Goal: Transaction & Acquisition: Purchase product/service

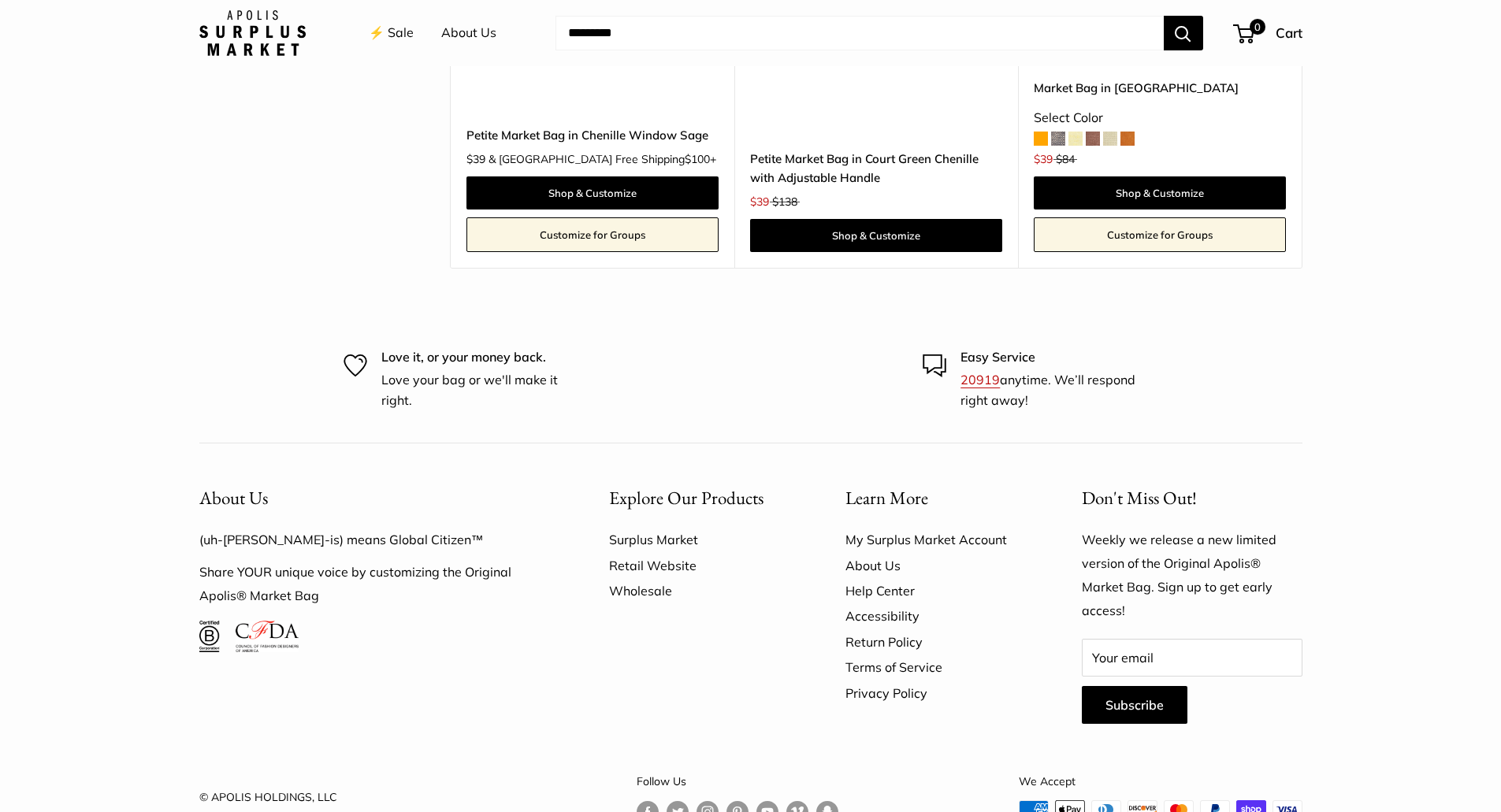
scroll to position [3624, 0]
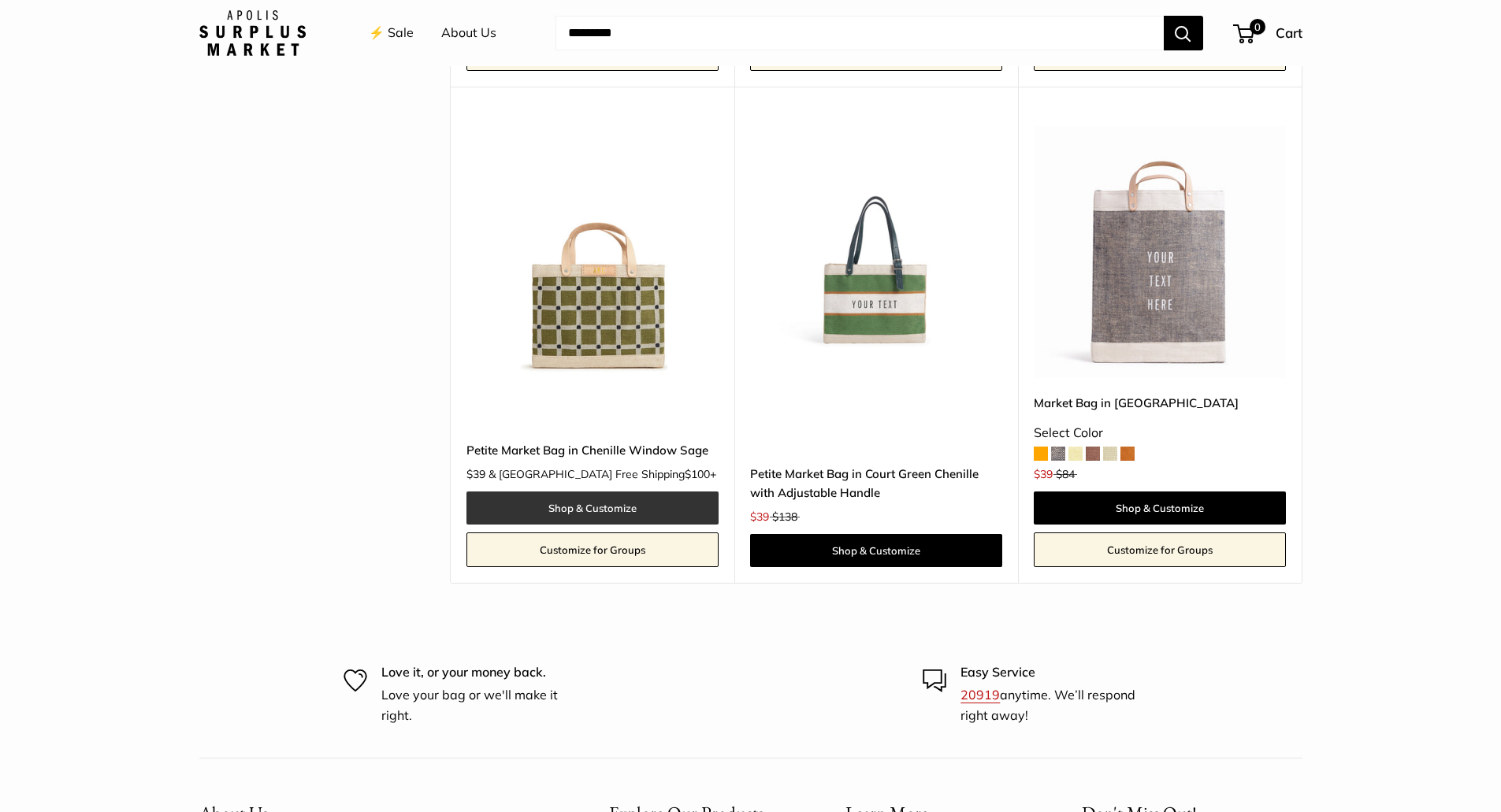
click at [557, 492] on link "Shop & Customize" at bounding box center [592, 508] width 252 height 33
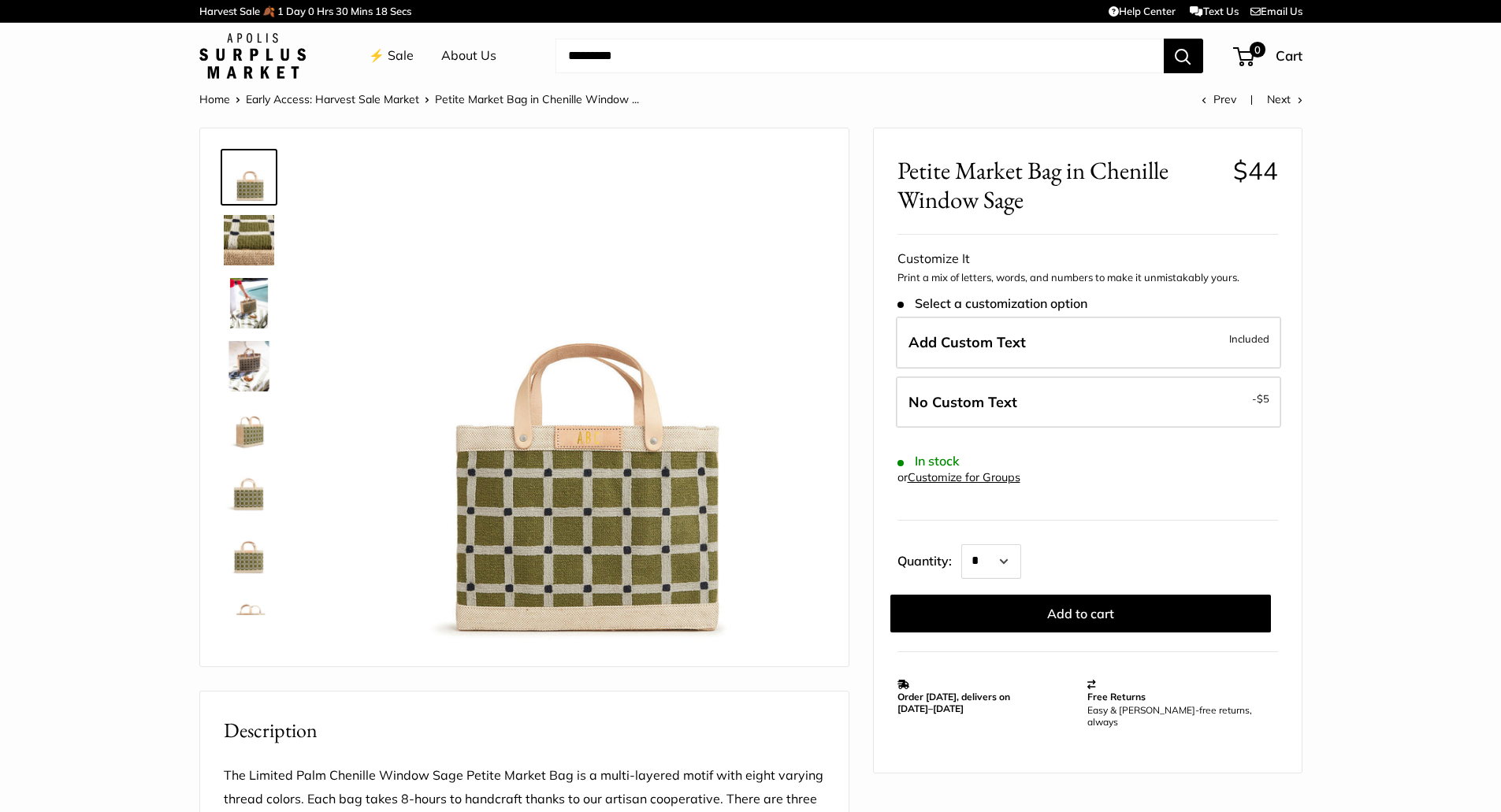
click at [613, 458] on img at bounding box center [575, 401] width 498 height 498
click at [246, 242] on img at bounding box center [249, 240] width 50 height 50
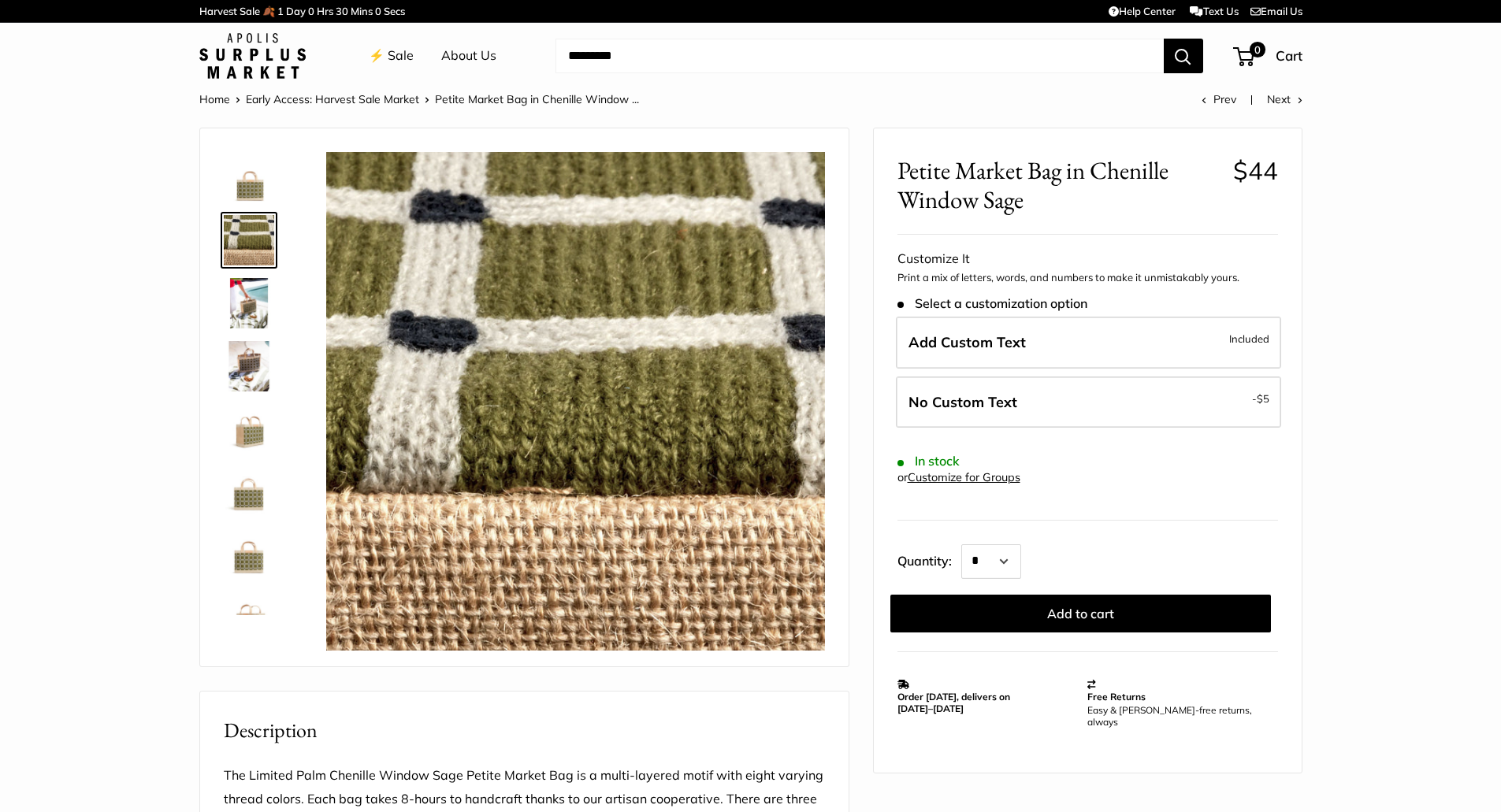
click at [240, 300] on img at bounding box center [249, 303] width 50 height 50
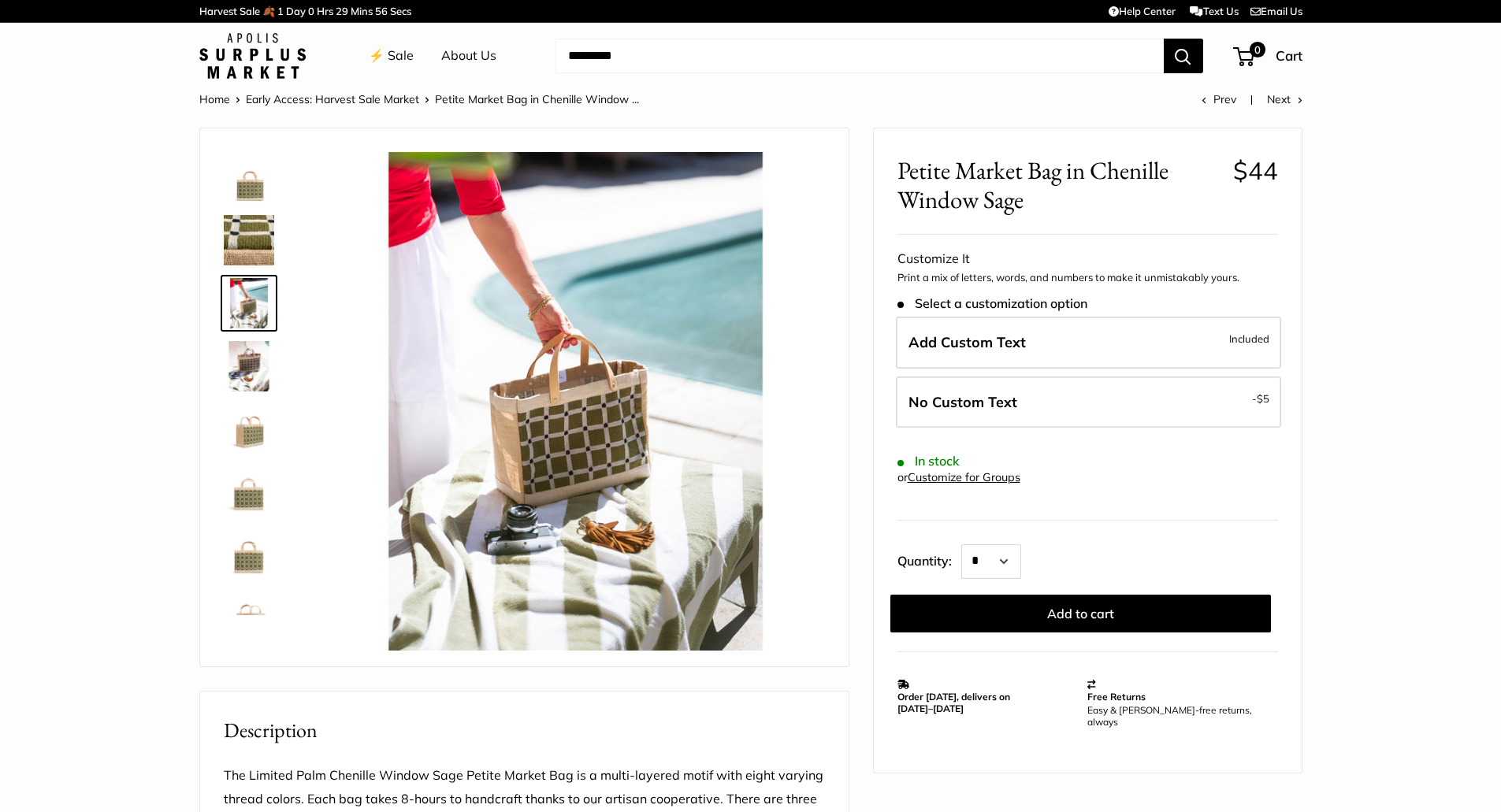
click at [253, 358] on img at bounding box center [249, 366] width 50 height 50
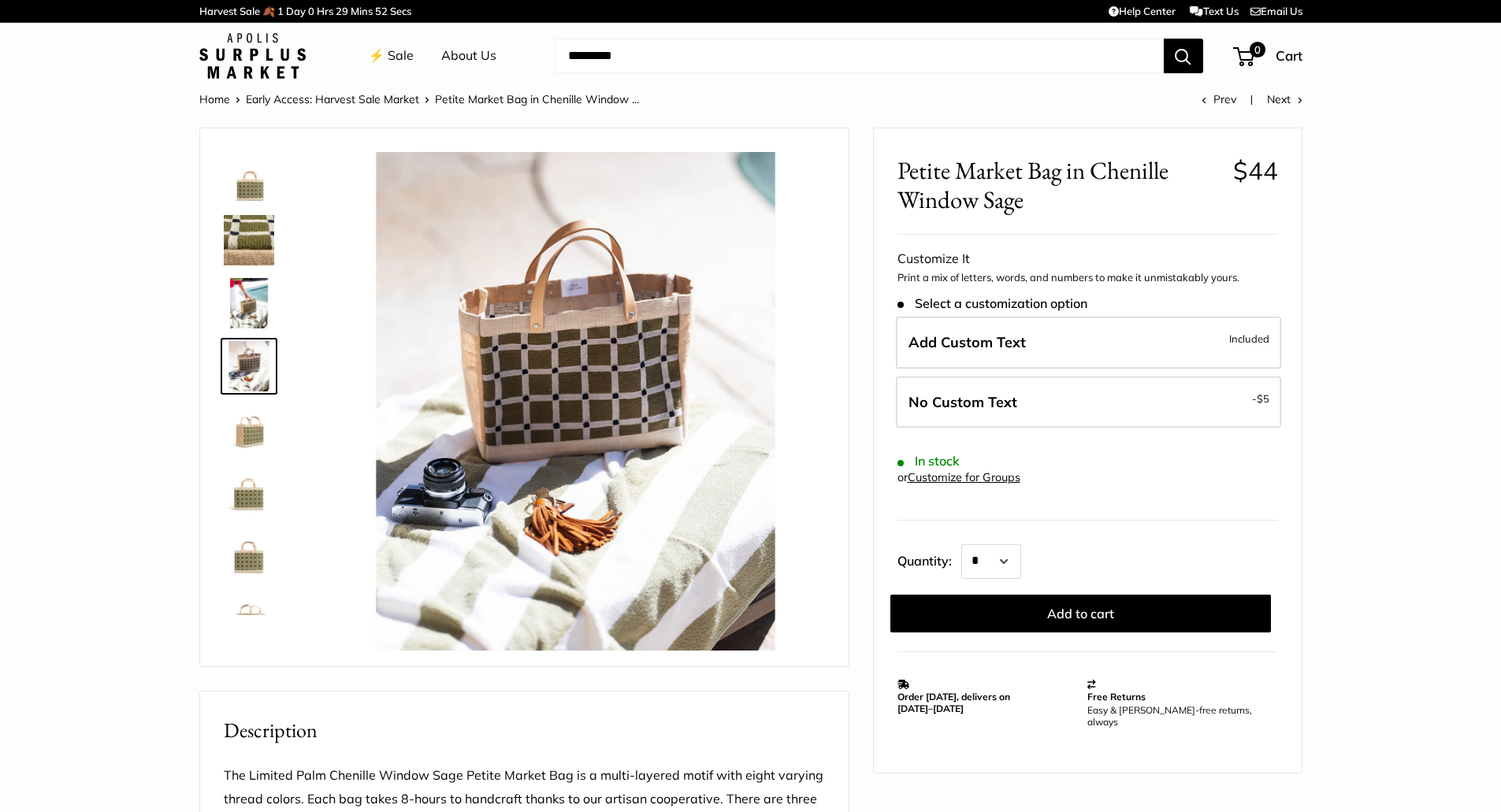
click at [247, 426] on img at bounding box center [249, 429] width 50 height 50
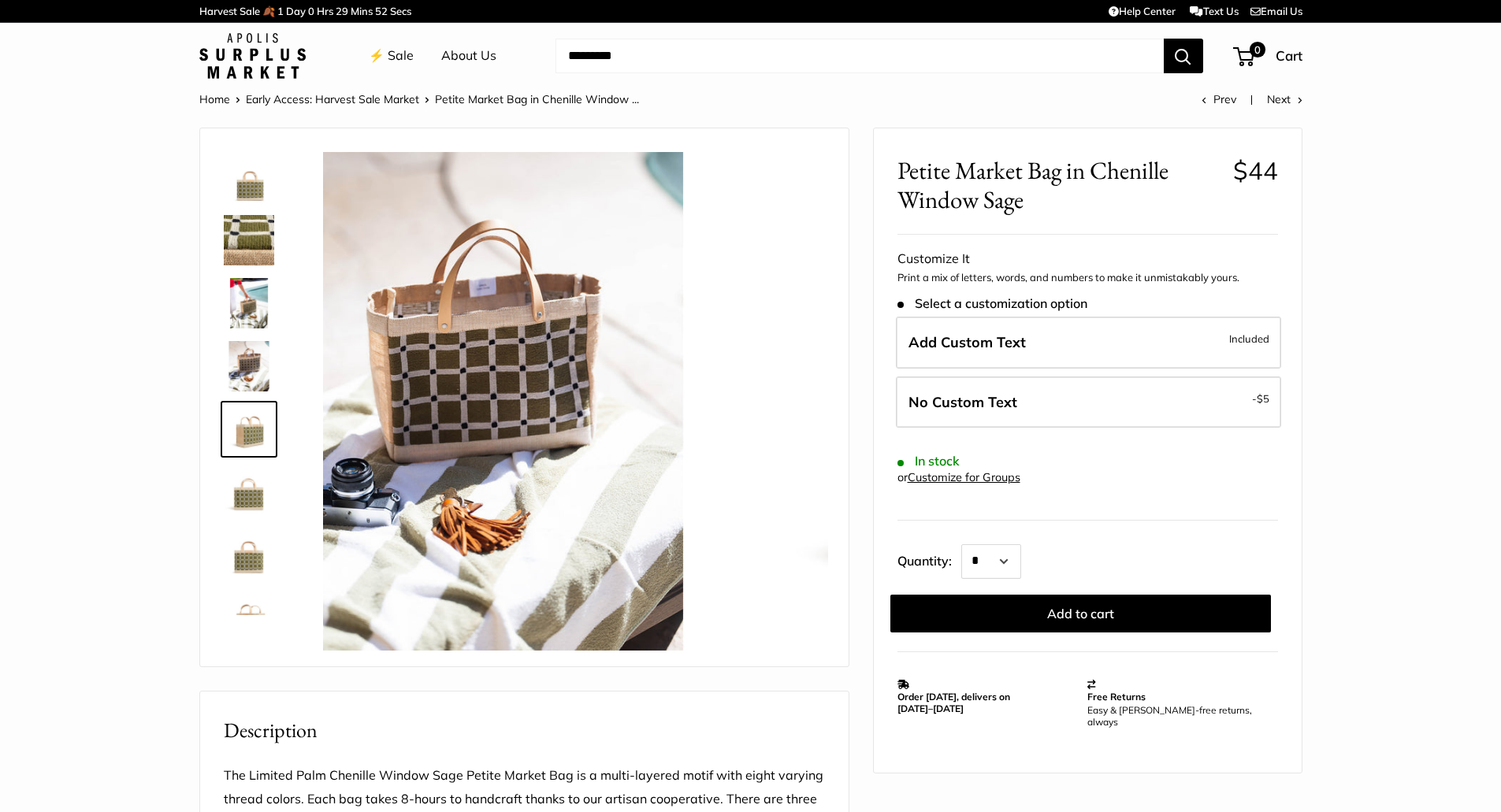
scroll to position [48, 0]
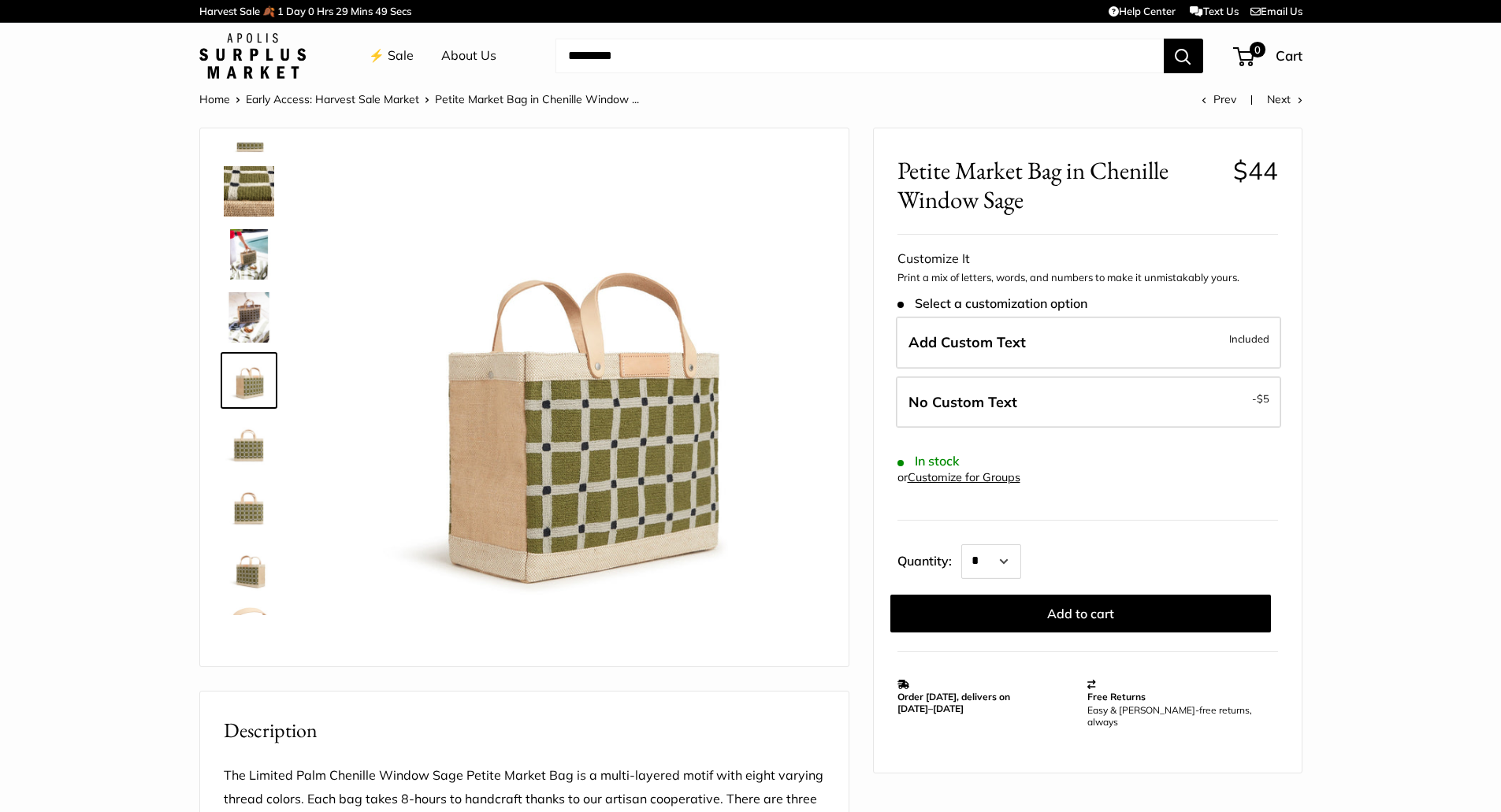
click at [244, 441] on img at bounding box center [249, 443] width 50 height 50
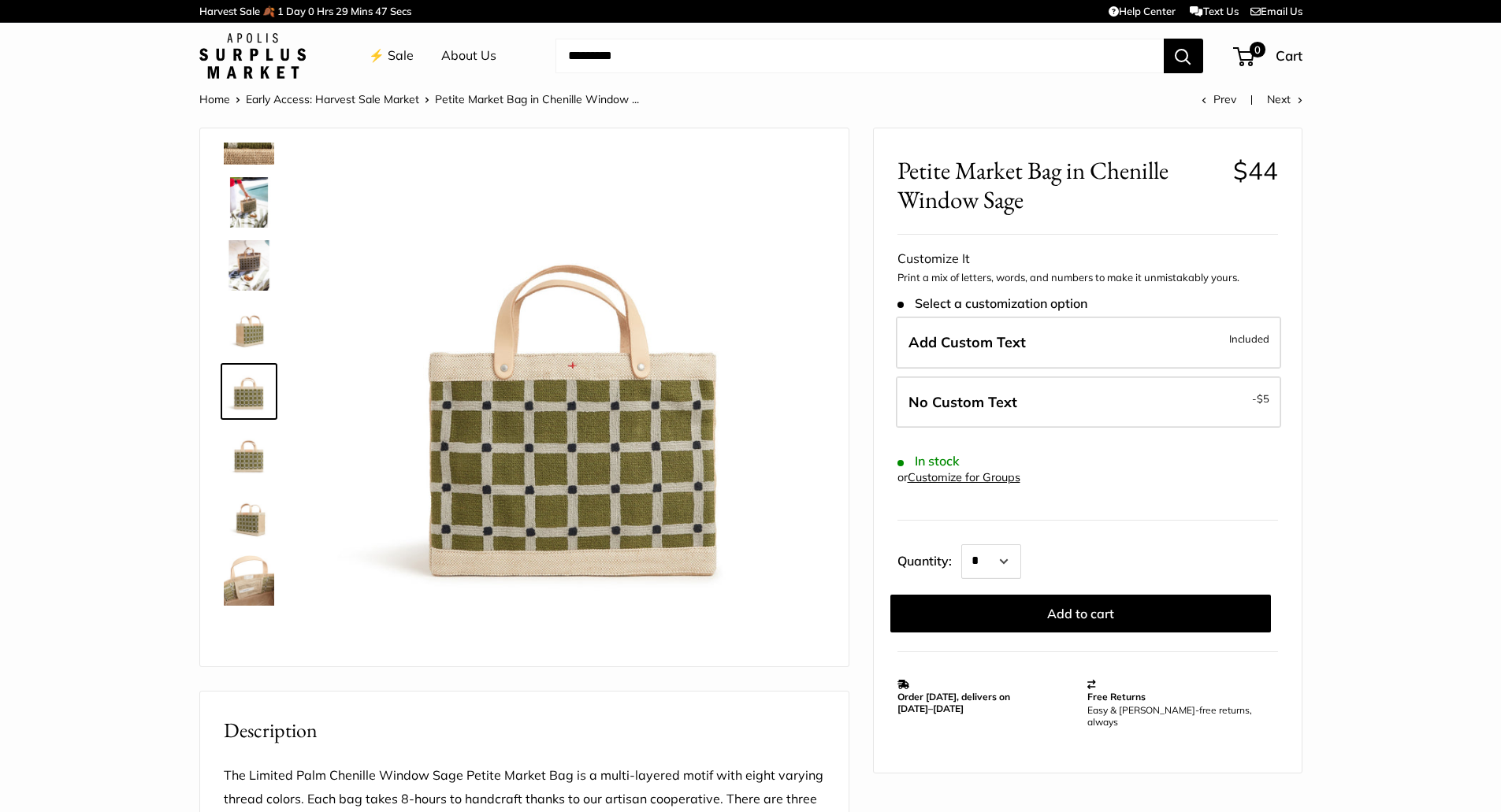
click at [245, 459] on img at bounding box center [249, 454] width 50 height 50
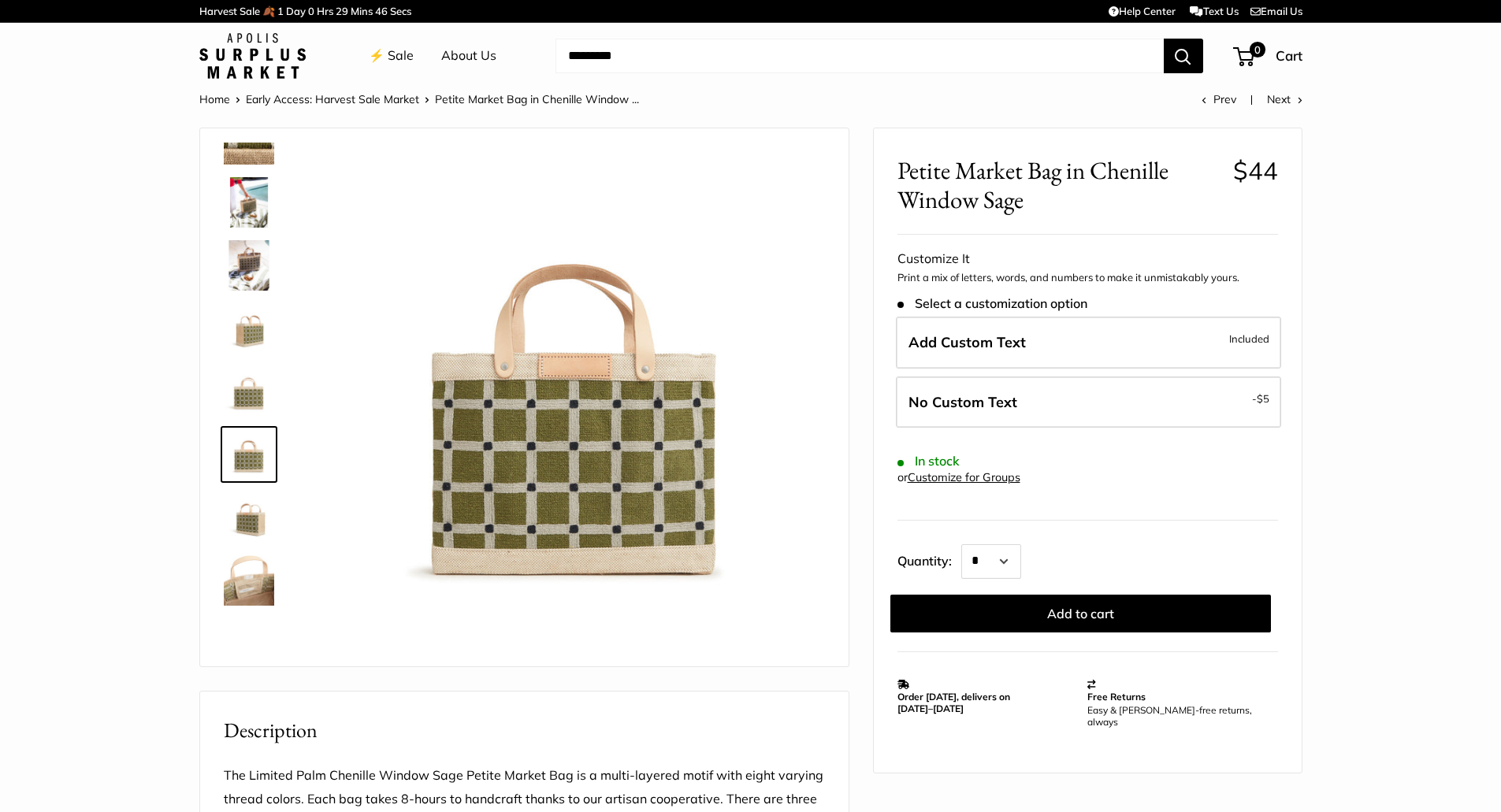
click at [242, 513] on img at bounding box center [249, 517] width 50 height 50
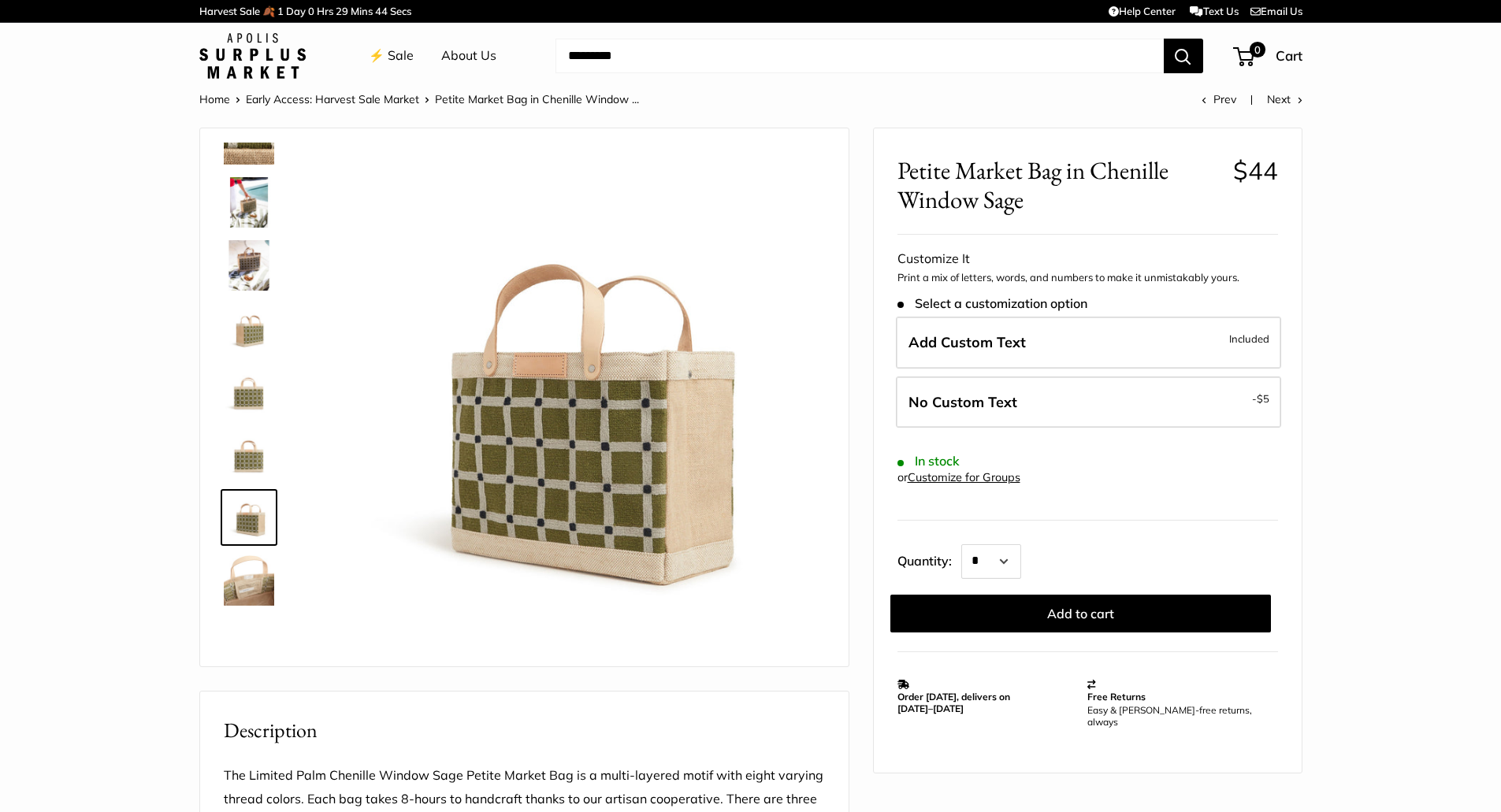
click at [254, 558] on img at bounding box center [249, 580] width 50 height 50
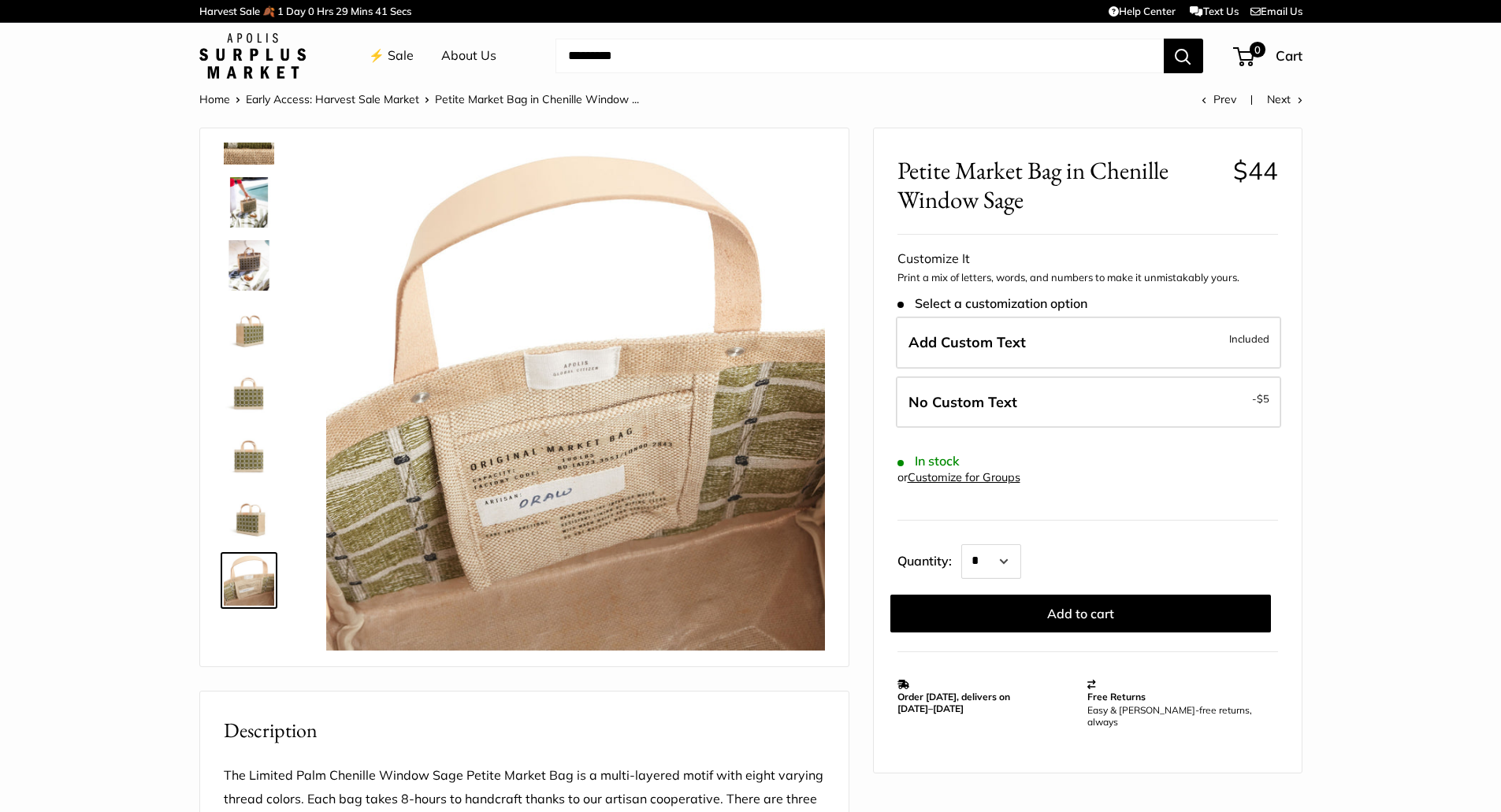
scroll to position [0, 0]
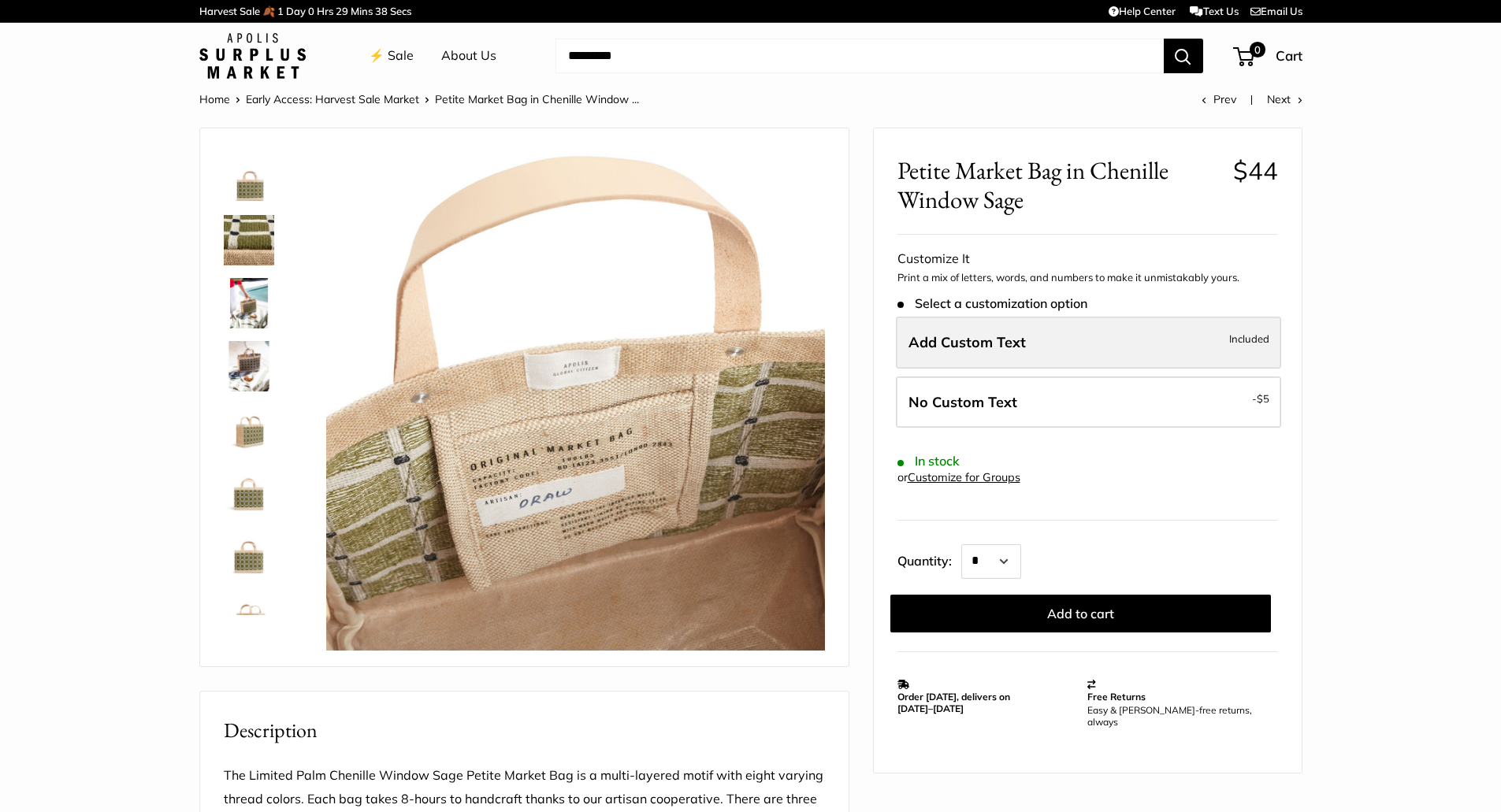
click at [1000, 340] on span "Add Custom Text" at bounding box center [966, 342] width 117 height 18
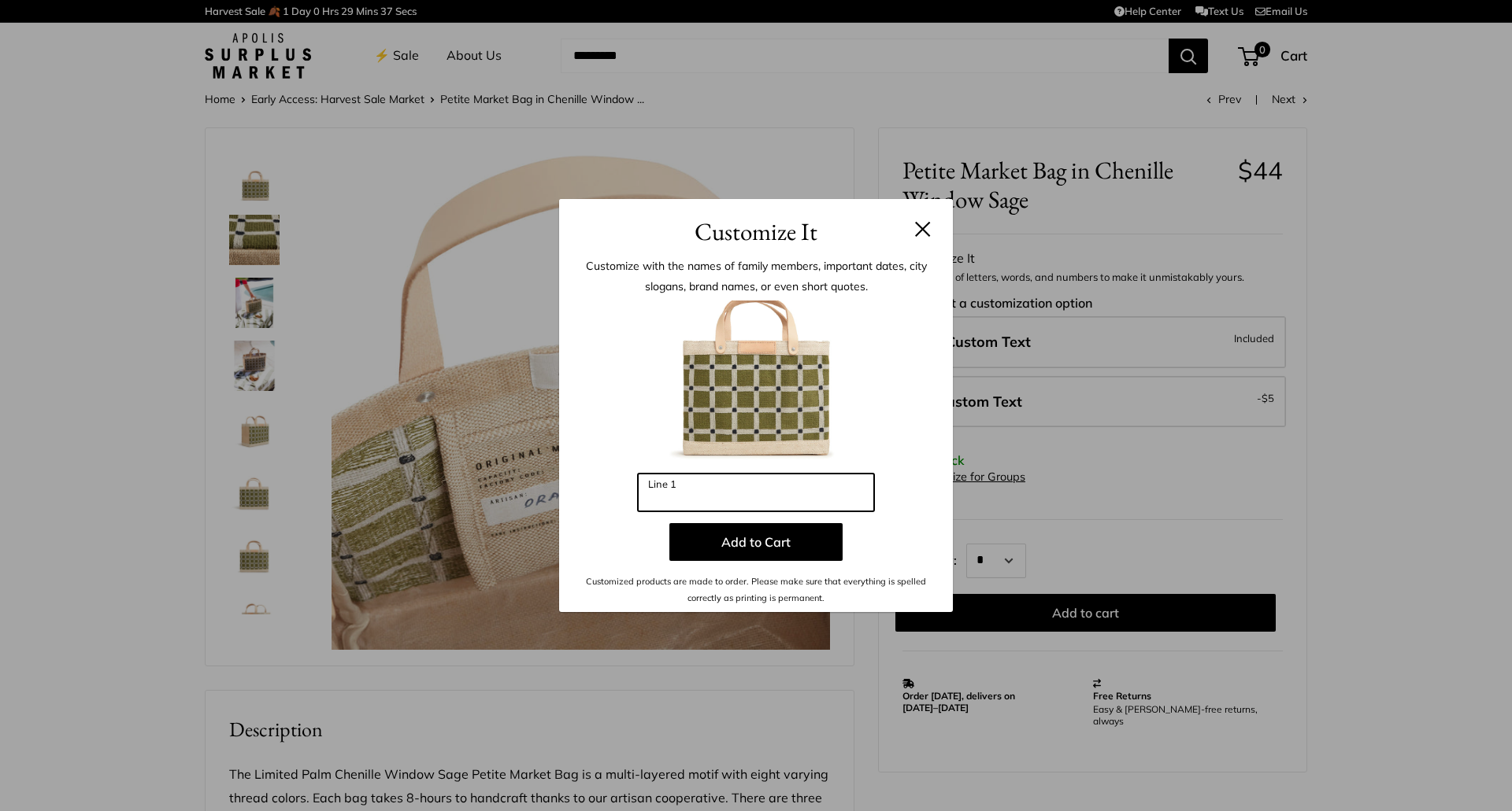
click at [712, 496] on input "Line 1" at bounding box center [756, 493] width 236 height 38
type input "***"
click at [921, 235] on button at bounding box center [922, 229] width 16 height 16
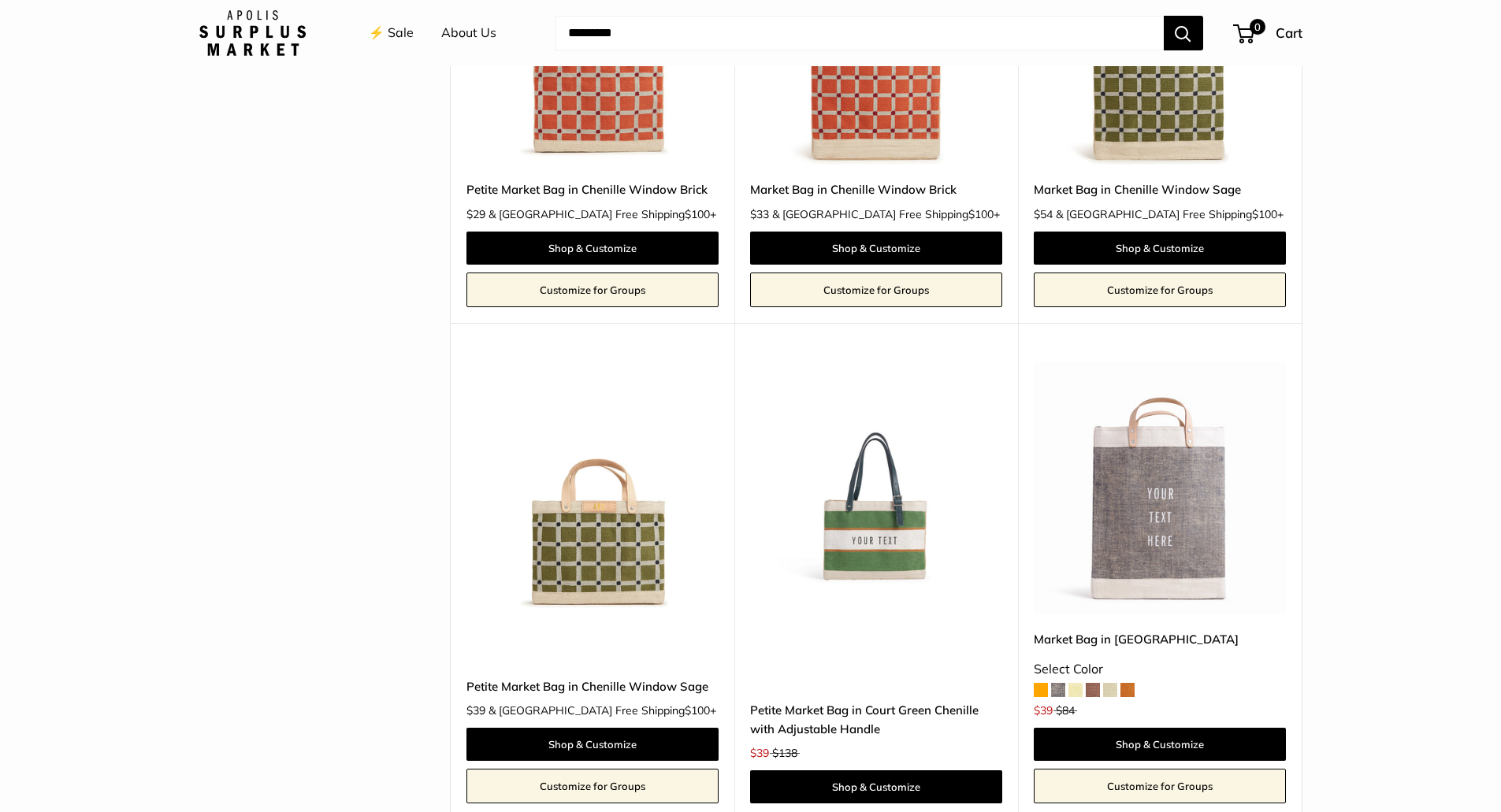
scroll to position [3231, 0]
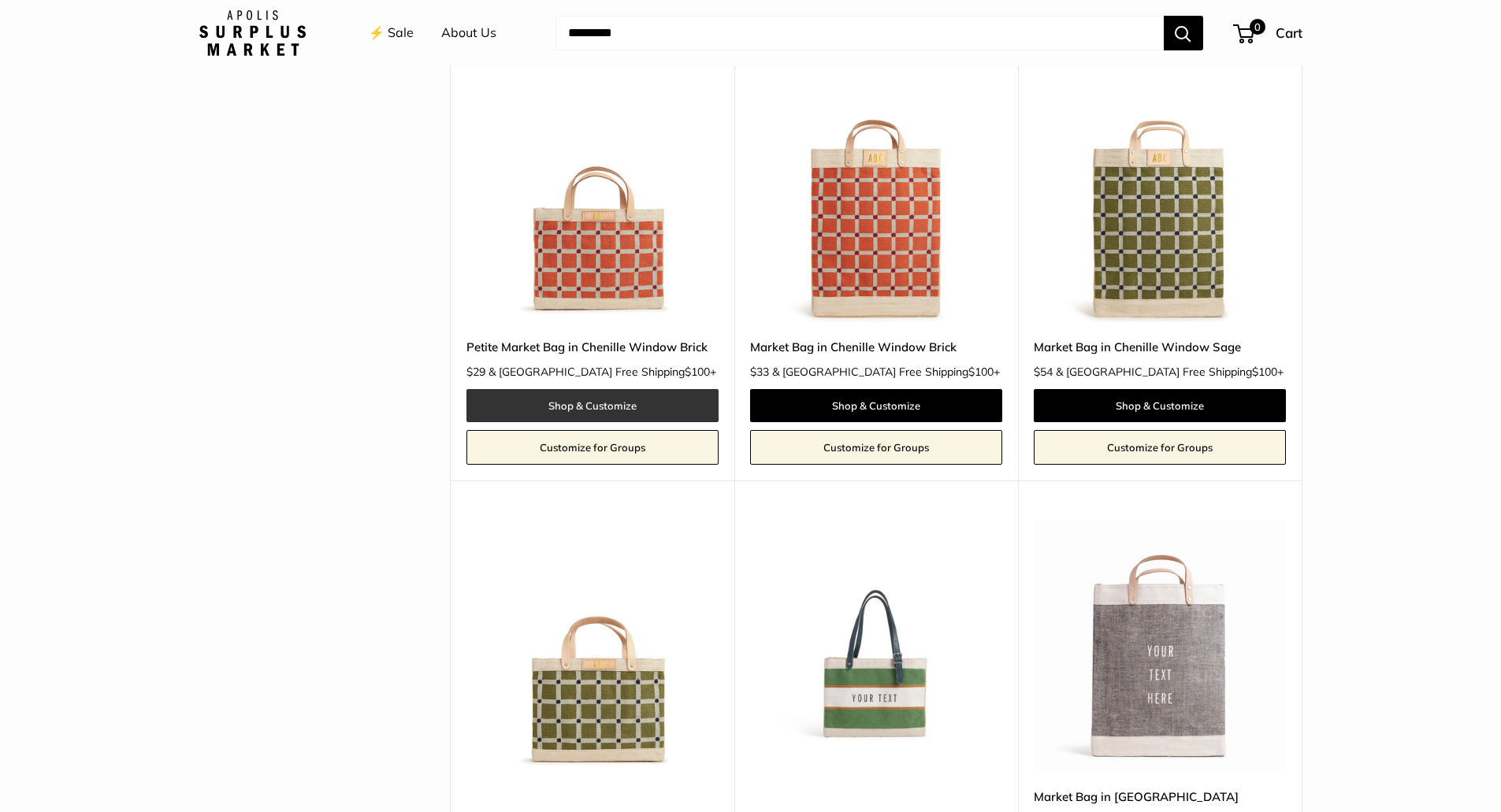
click at [582, 389] on link "Shop & Customize" at bounding box center [592, 406] width 252 height 33
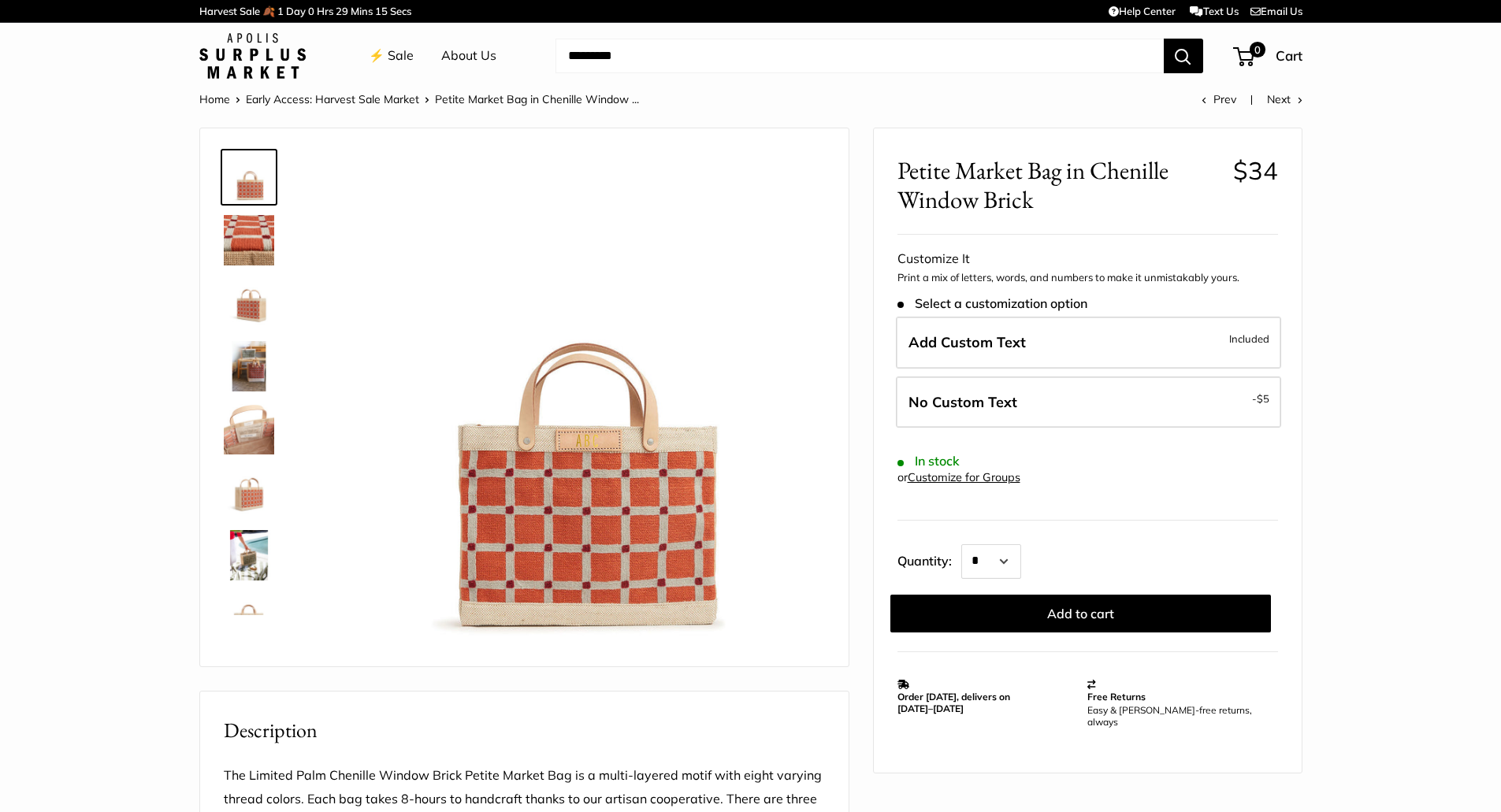
click at [253, 244] on img at bounding box center [249, 240] width 50 height 50
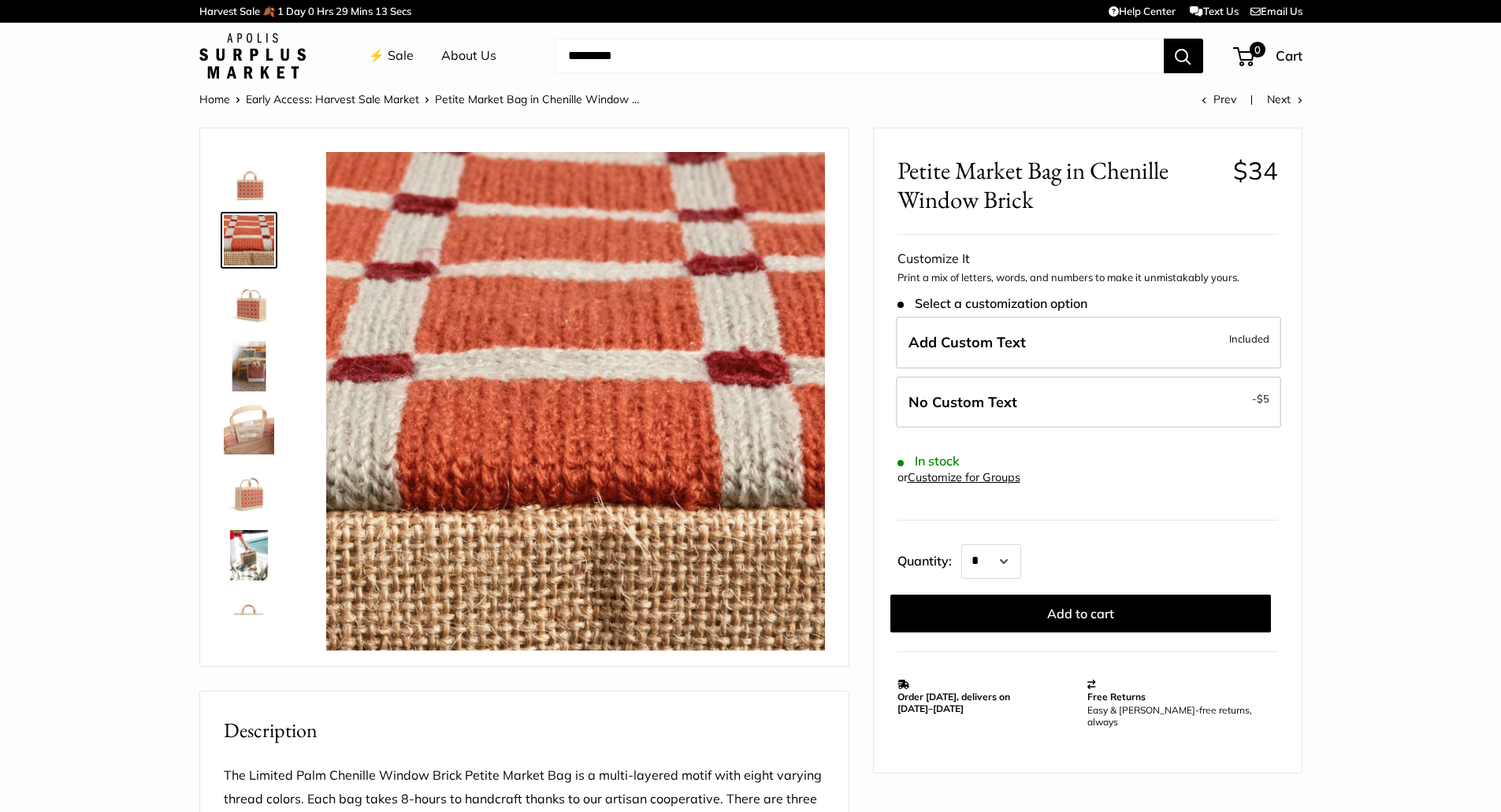
click at [245, 310] on img at bounding box center [249, 303] width 50 height 50
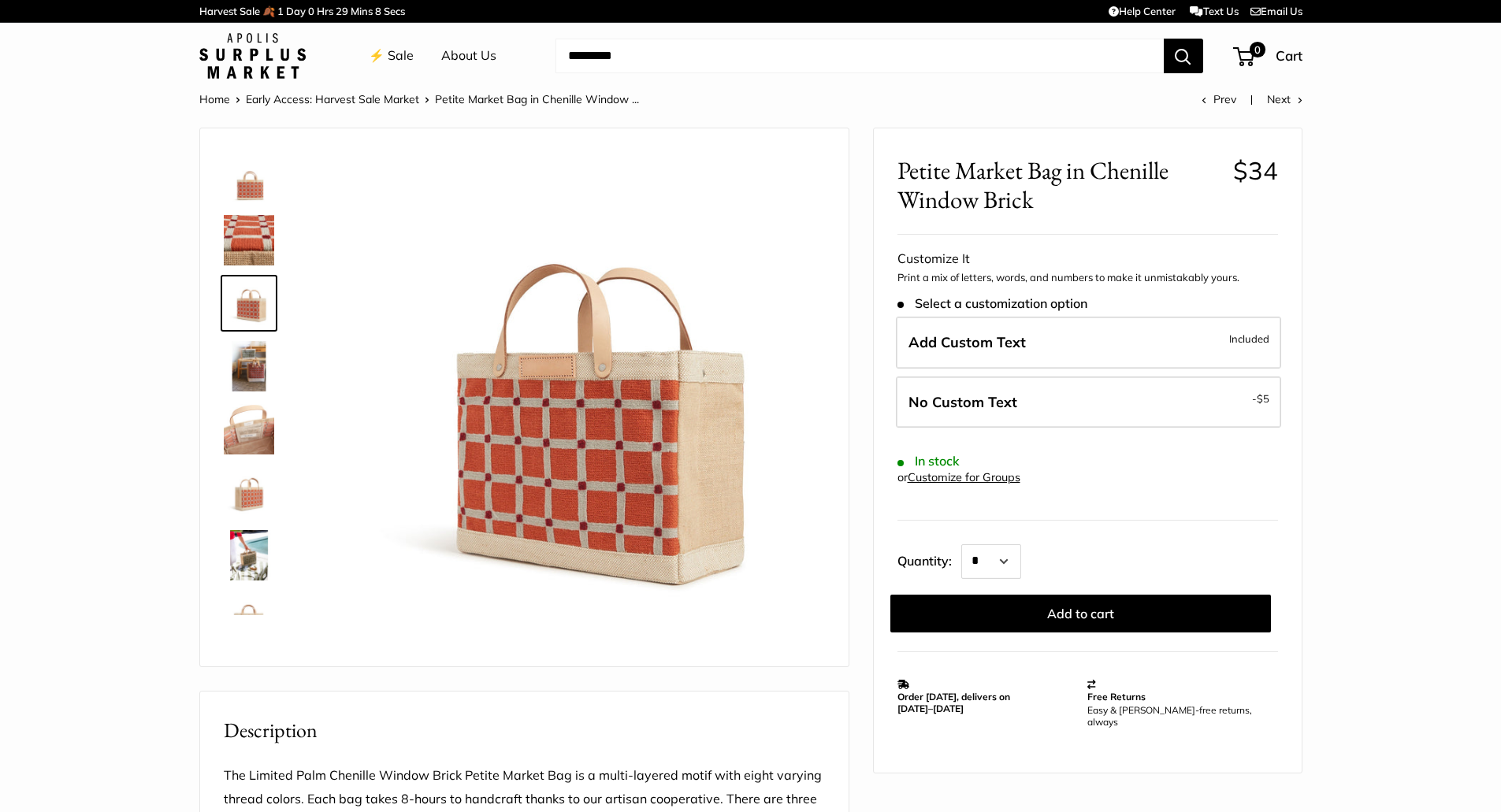
click at [242, 361] on img at bounding box center [249, 366] width 50 height 50
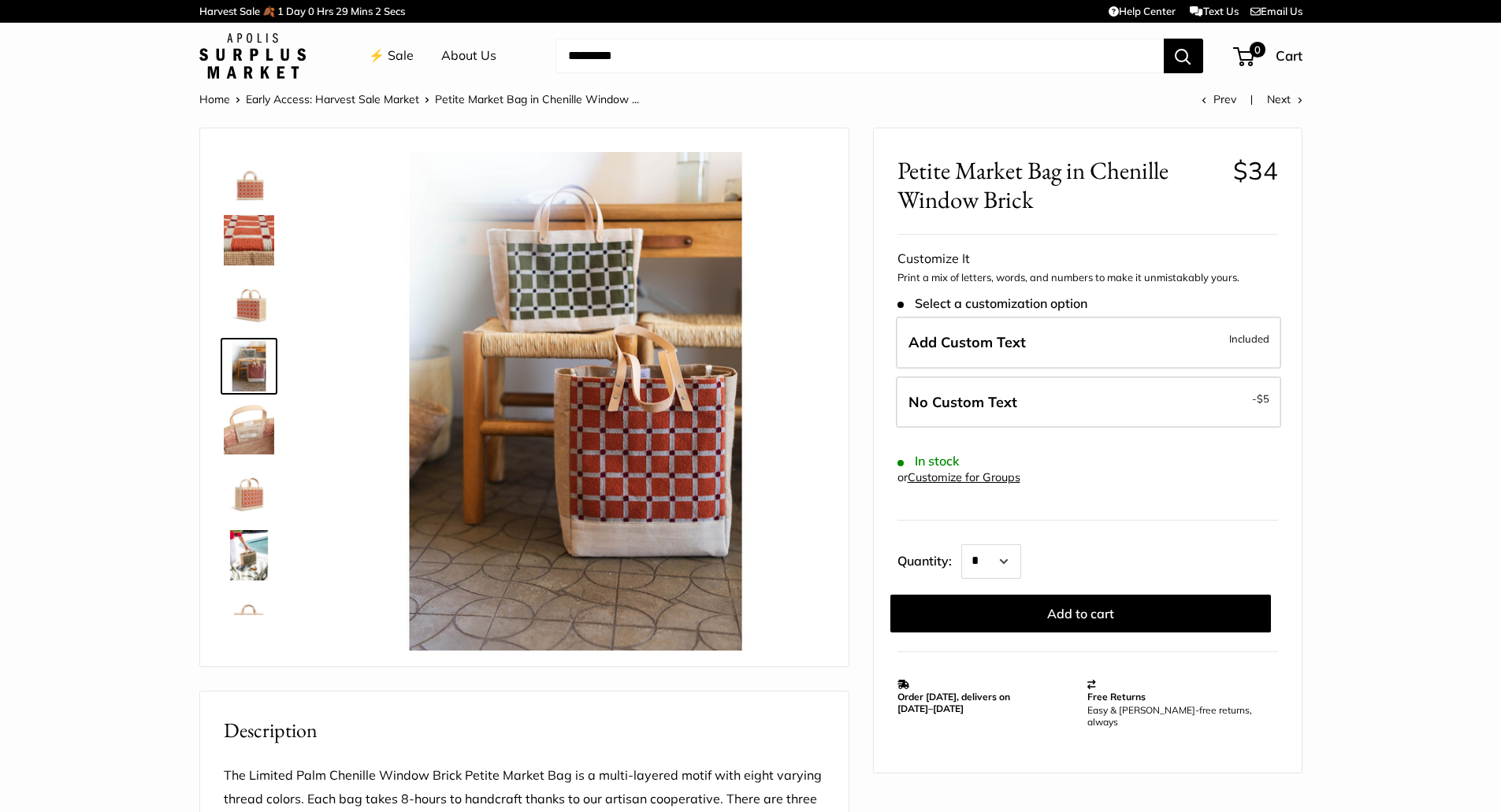
click at [242, 361] on img at bounding box center [249, 366] width 50 height 50
click at [251, 410] on img at bounding box center [249, 429] width 50 height 50
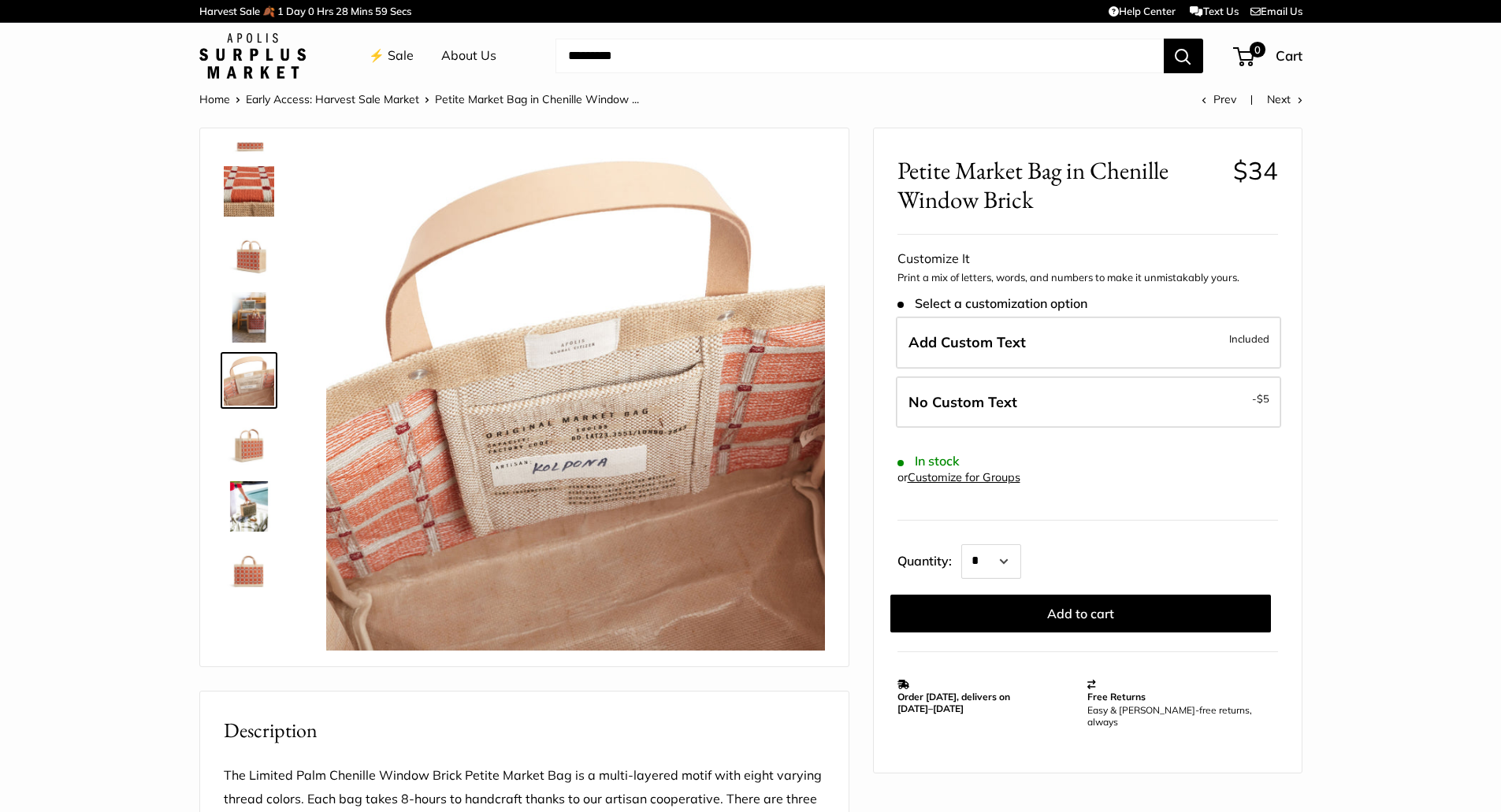
click at [259, 460] on img at bounding box center [249, 443] width 50 height 50
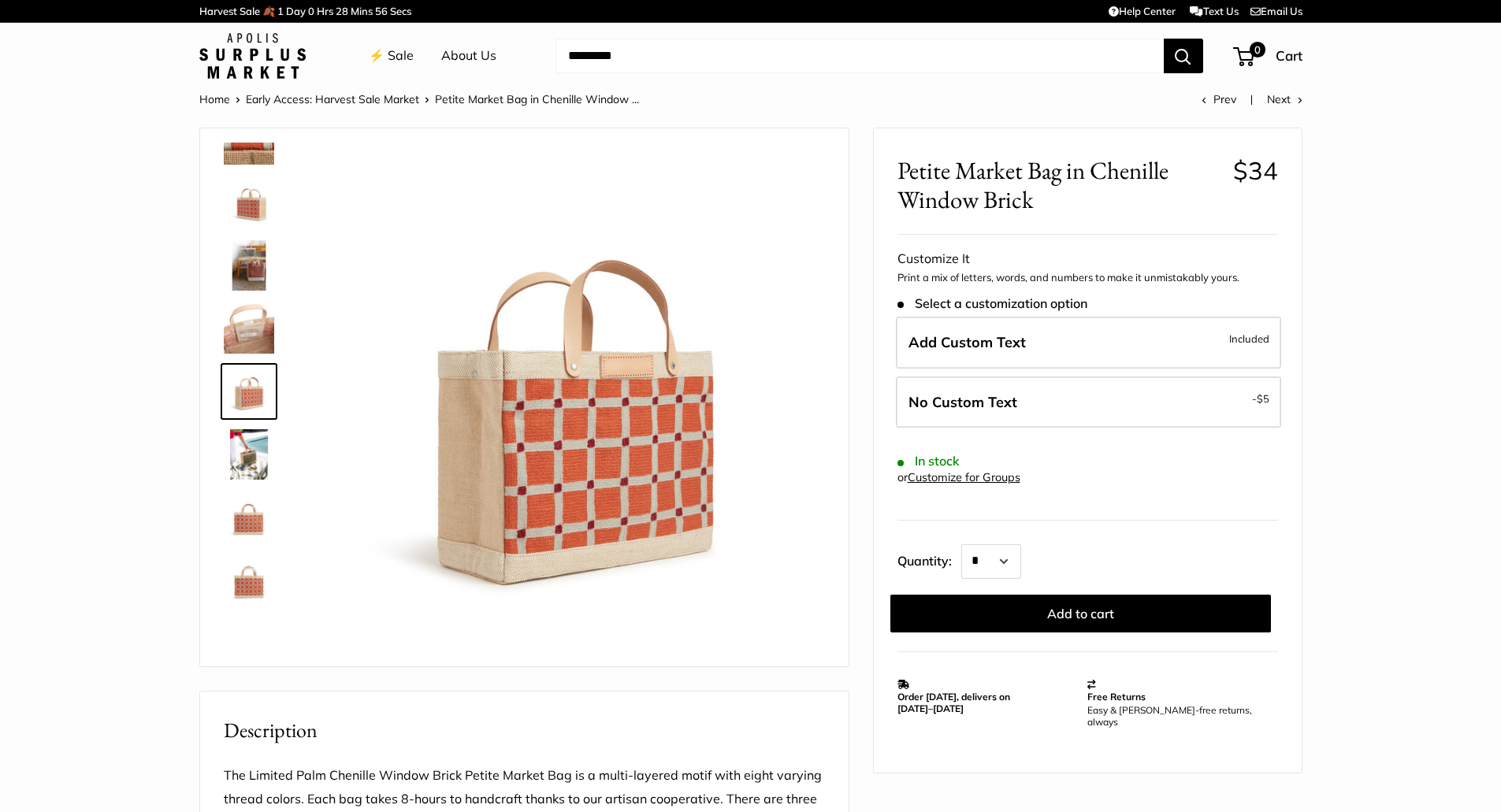
click at [252, 443] on img at bounding box center [249, 454] width 50 height 50
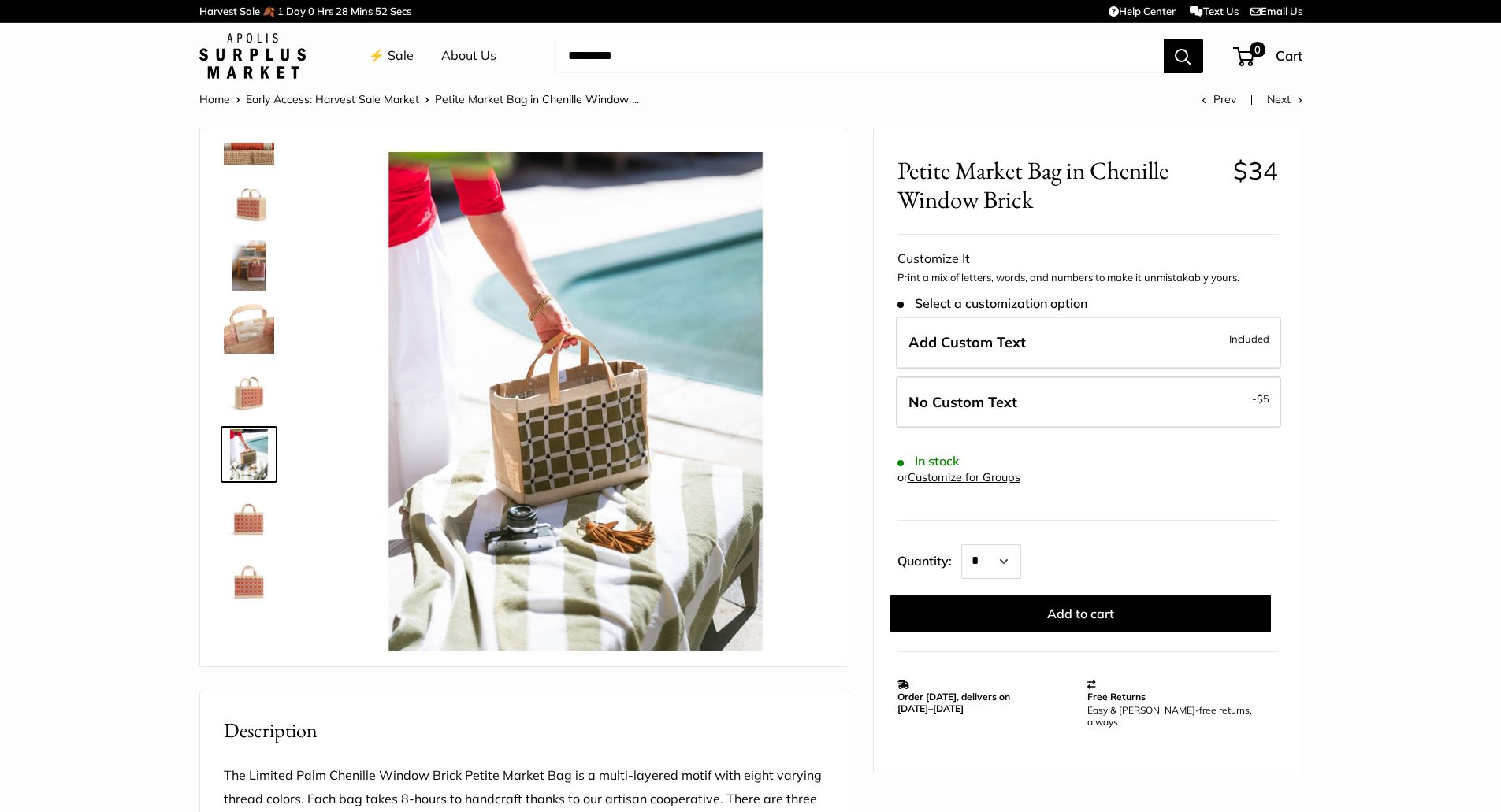
click at [248, 521] on img at bounding box center [249, 517] width 50 height 50
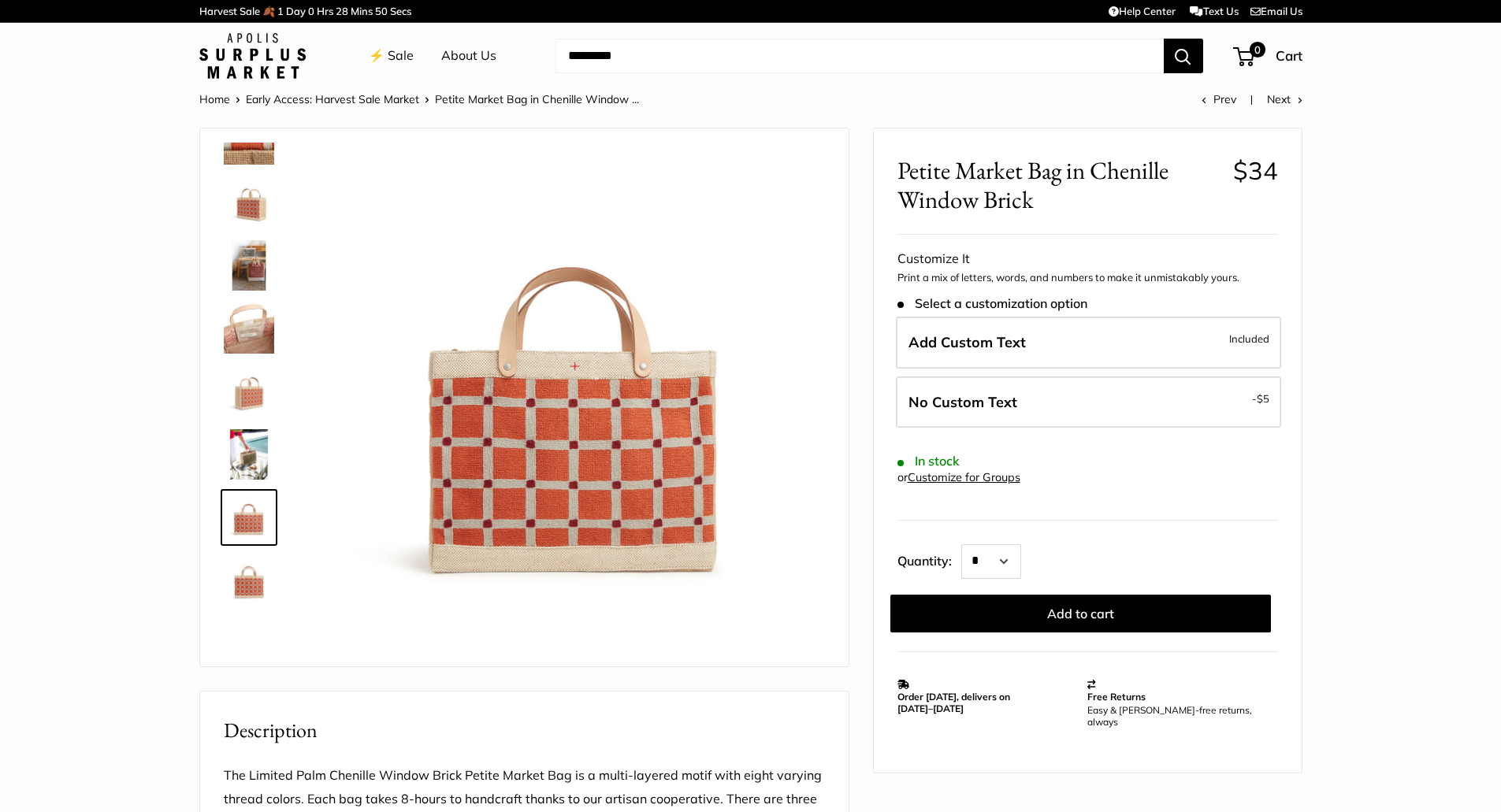
click at [238, 581] on img at bounding box center [249, 580] width 50 height 50
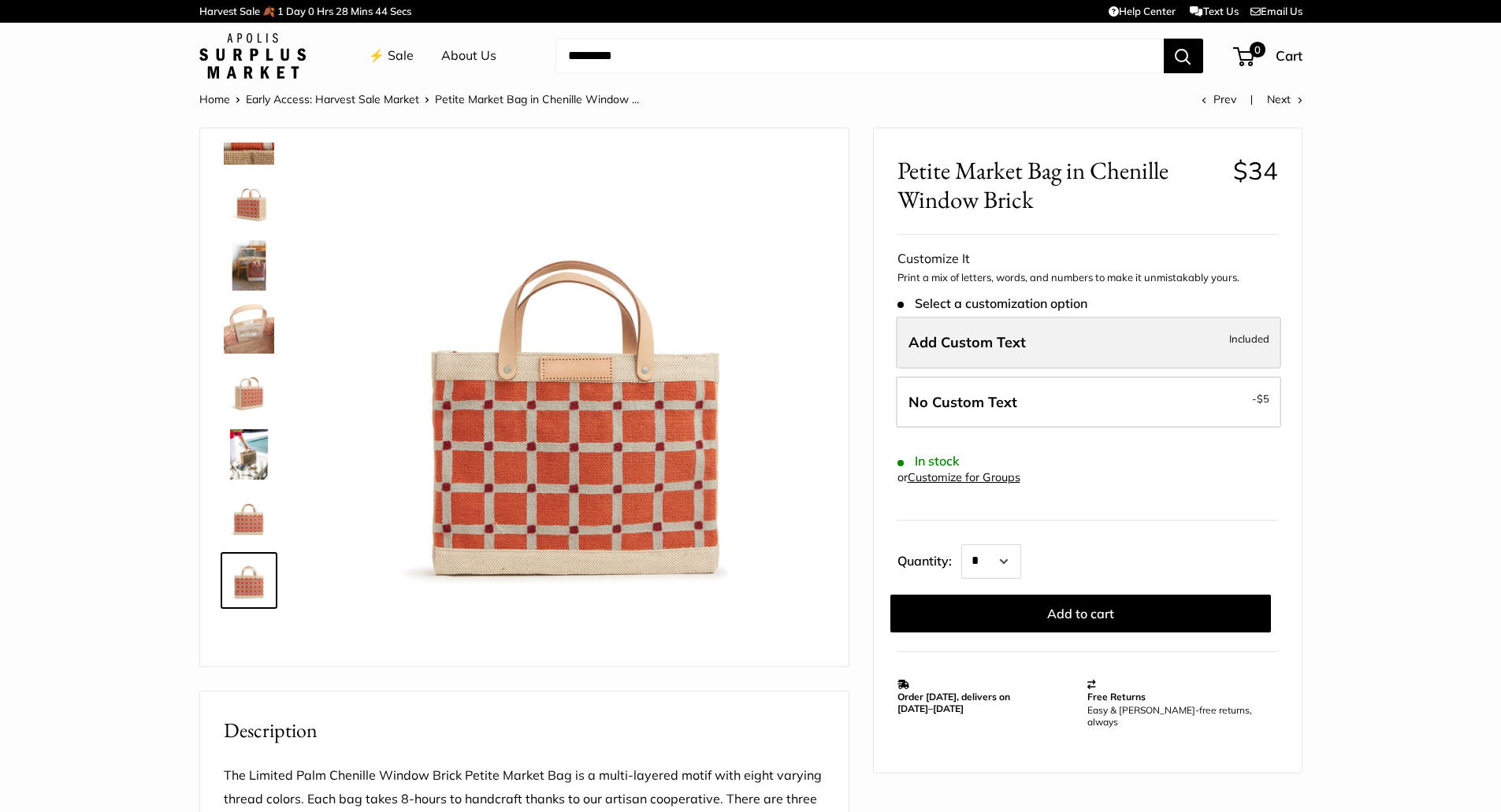
click at [948, 343] on span "Add Custom Text" at bounding box center [966, 342] width 117 height 18
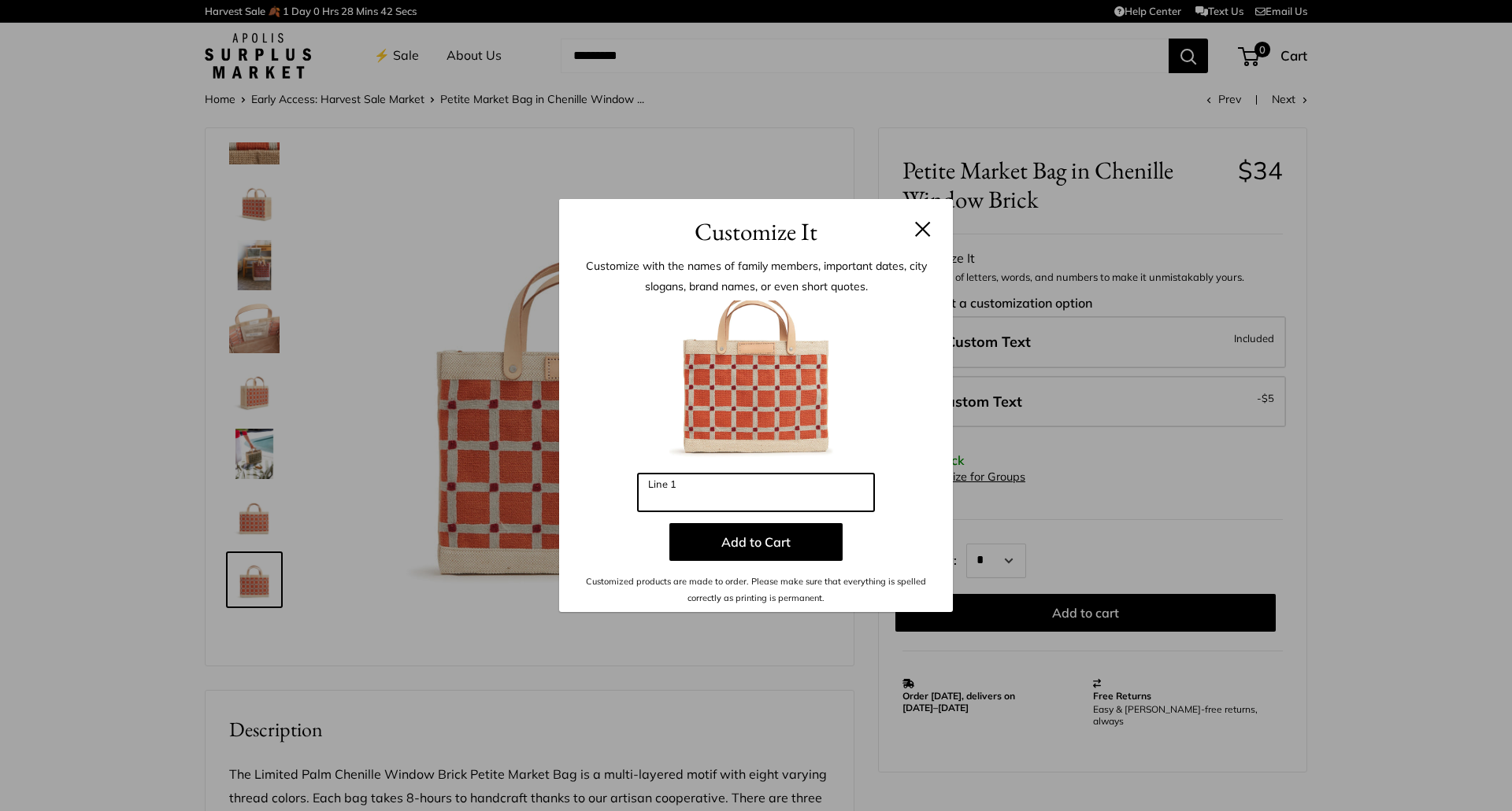
click at [783, 492] on input "Line 1" at bounding box center [756, 493] width 236 height 38
type input "***"
click at [916, 230] on button at bounding box center [922, 229] width 16 height 16
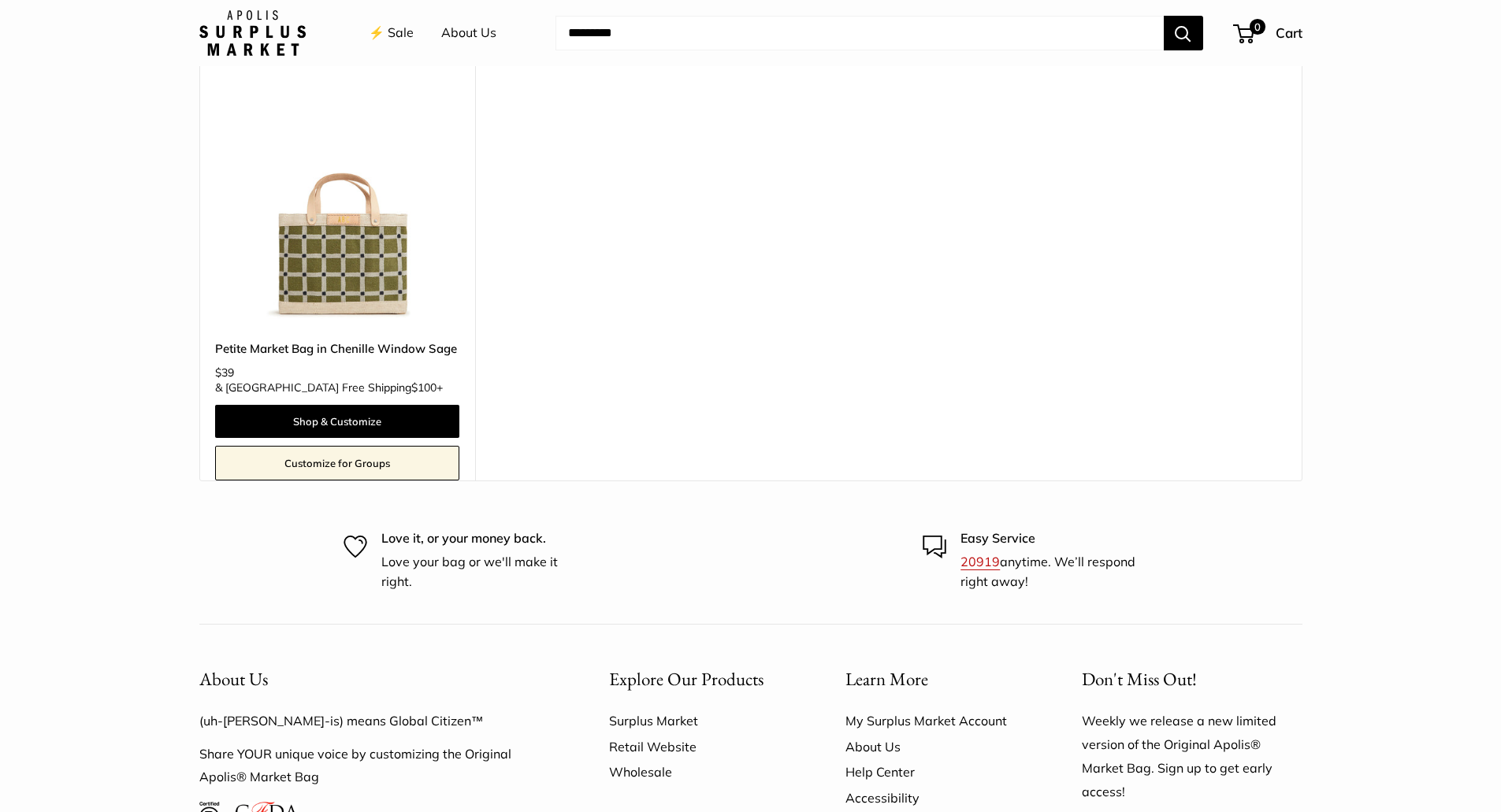
scroll to position [2002, 0]
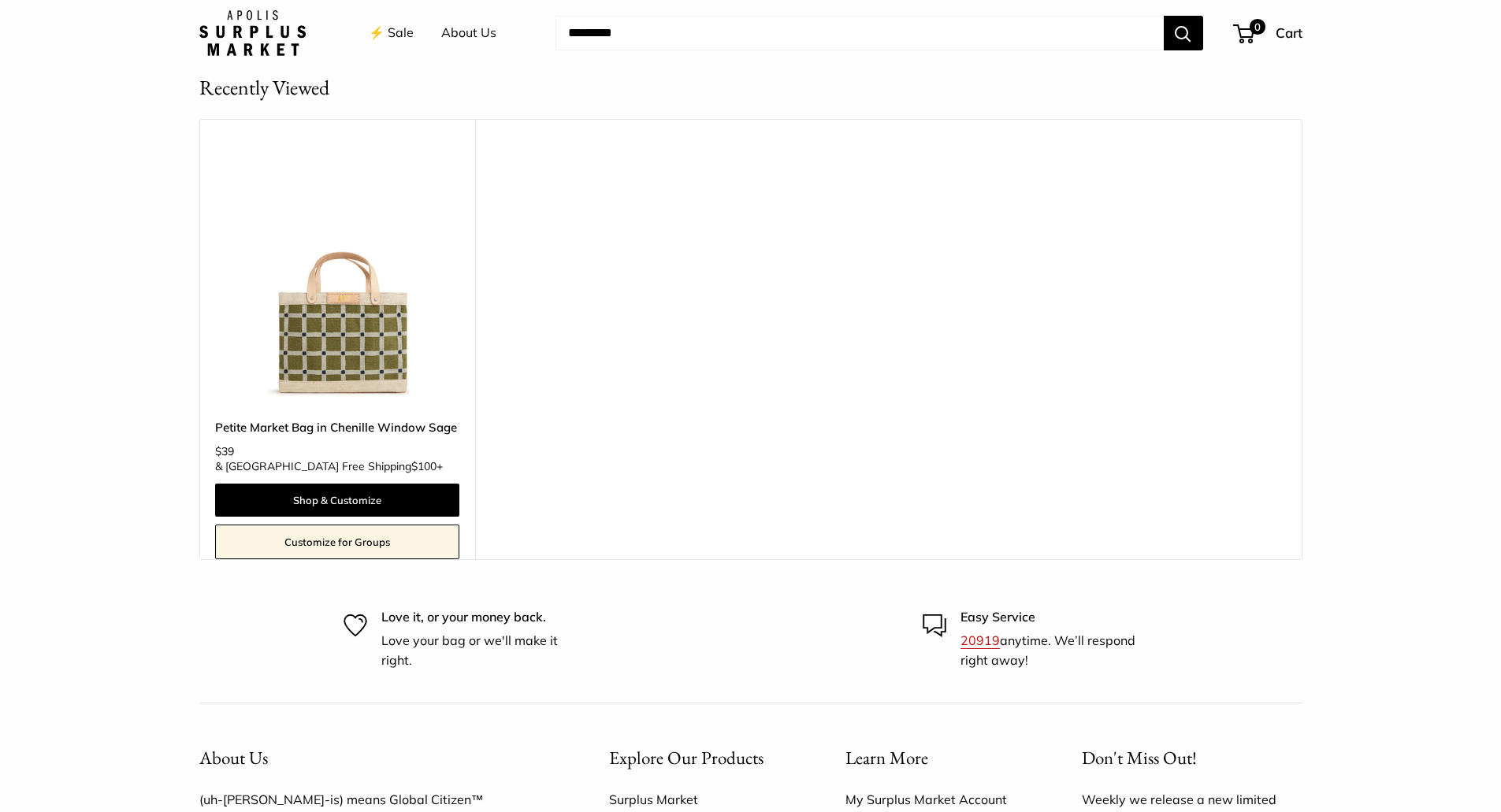
click at [0, 0] on img at bounding box center [0, 0] width 0 height 0
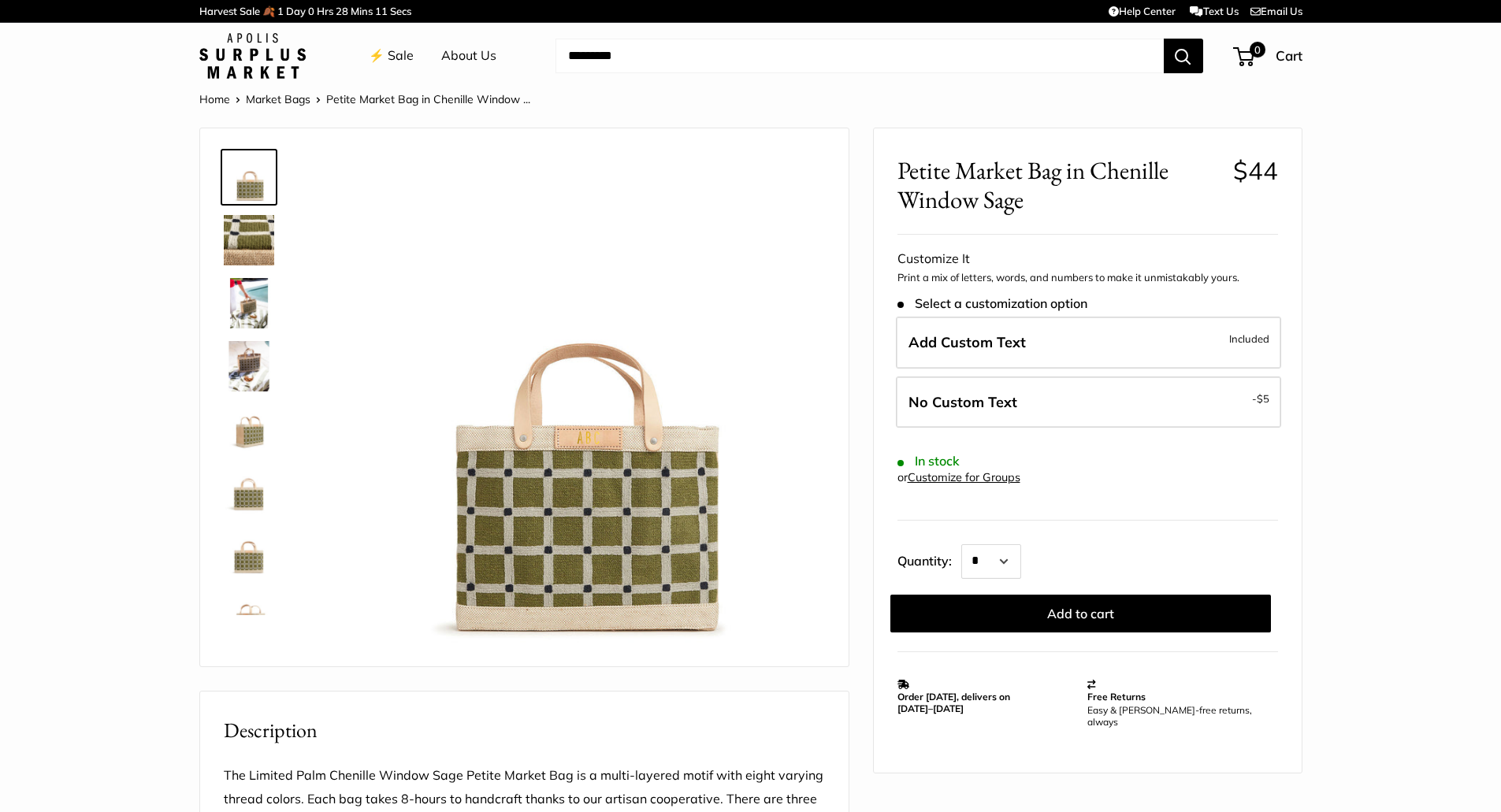
click at [619, 489] on img at bounding box center [575, 401] width 498 height 498
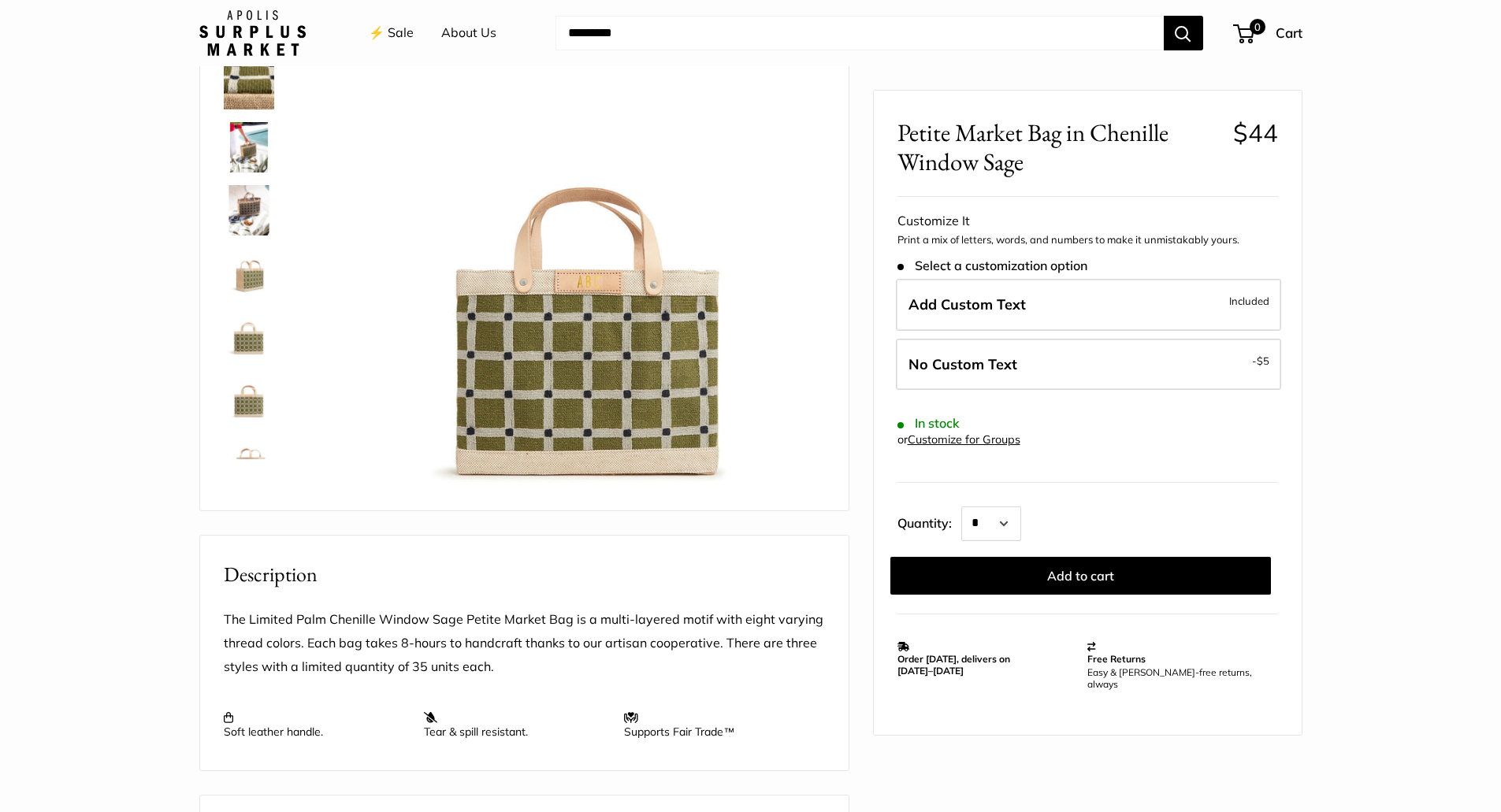
scroll to position [314, 0]
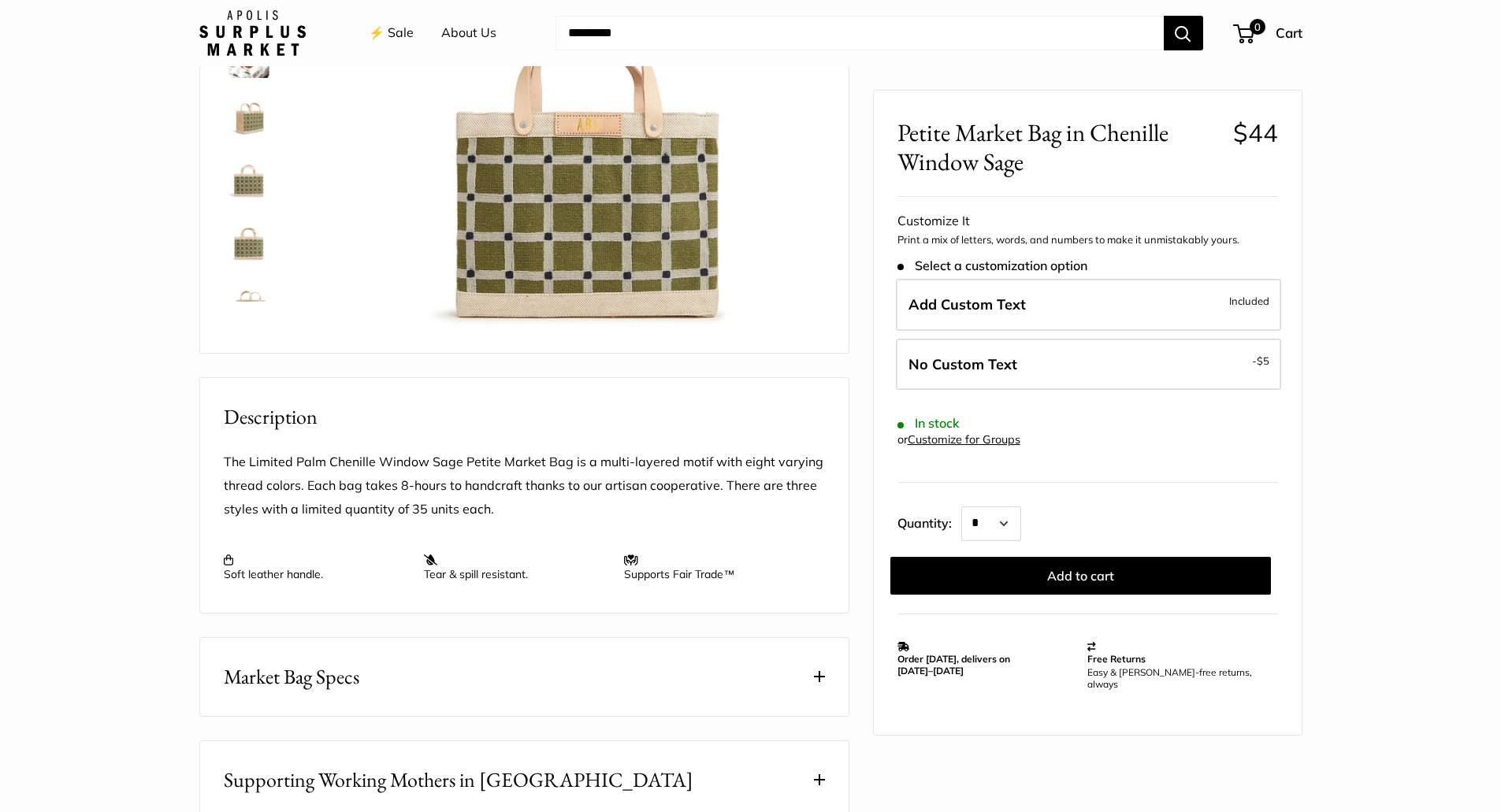
click at [397, 667] on button "Market Bag Specs" at bounding box center [525, 677] width 649 height 78
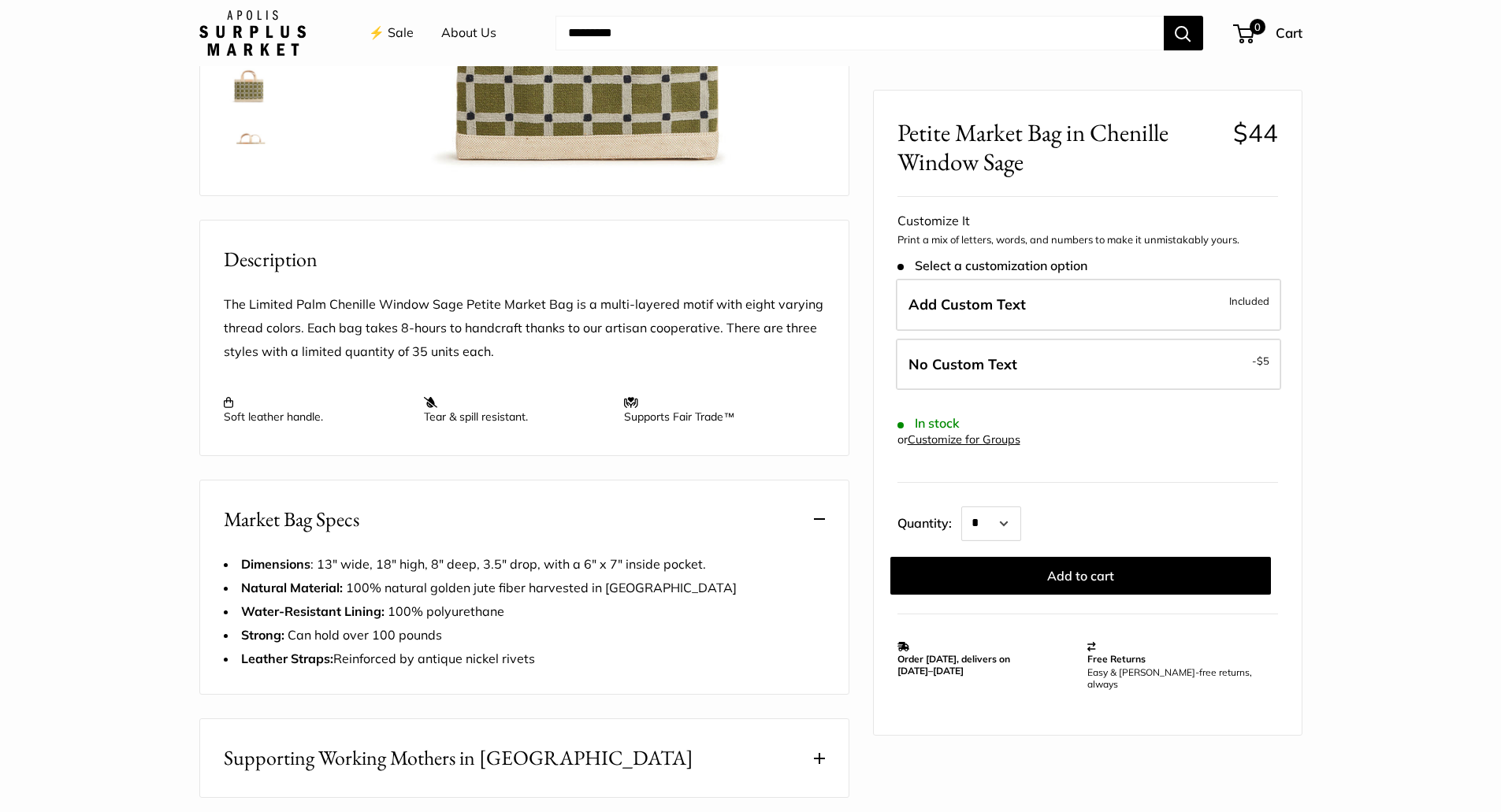
scroll to position [629, 0]
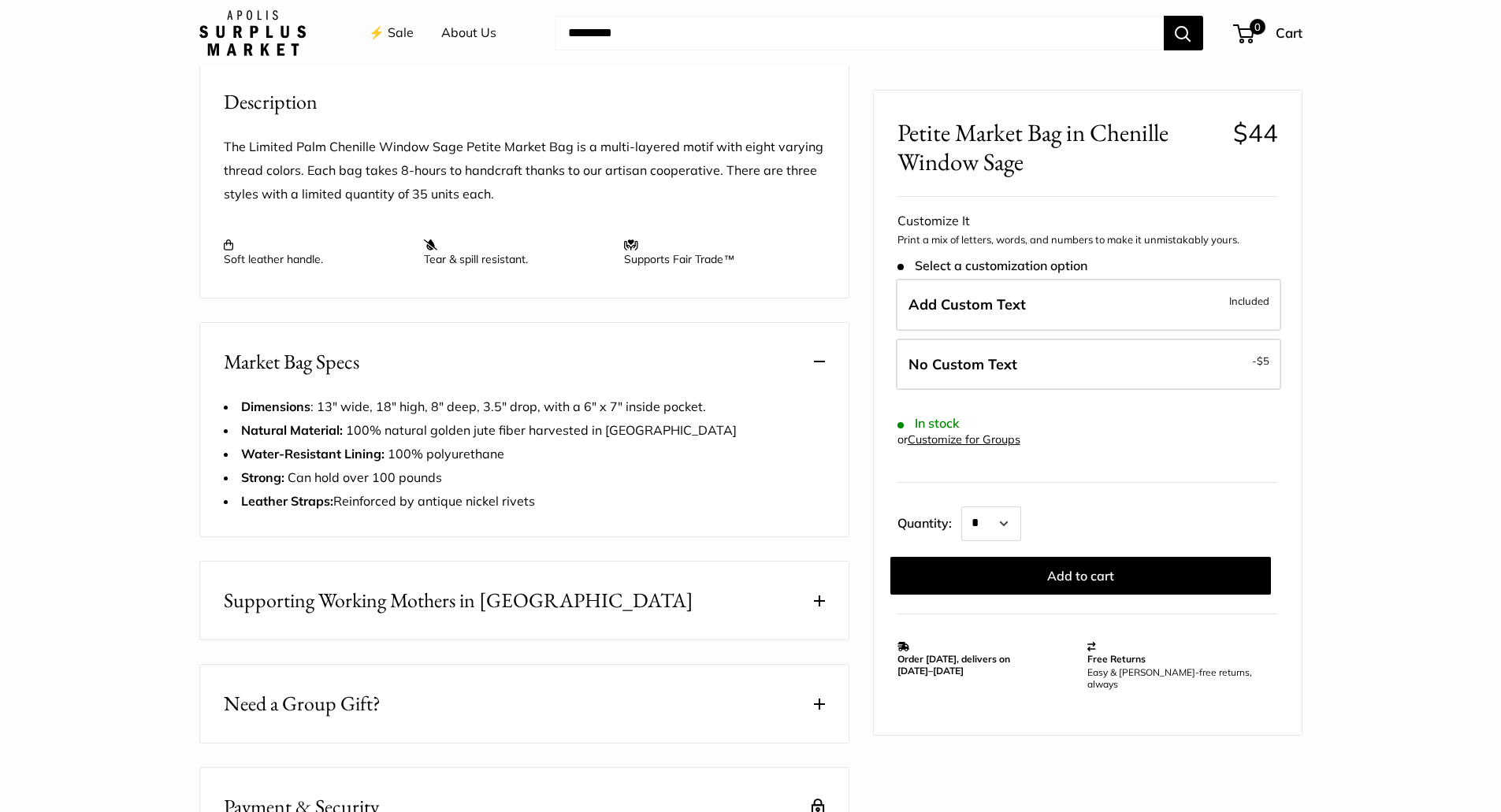
click at [624, 617] on button "Supporting Working Mothers in Bangladesh" at bounding box center [525, 600] width 649 height 78
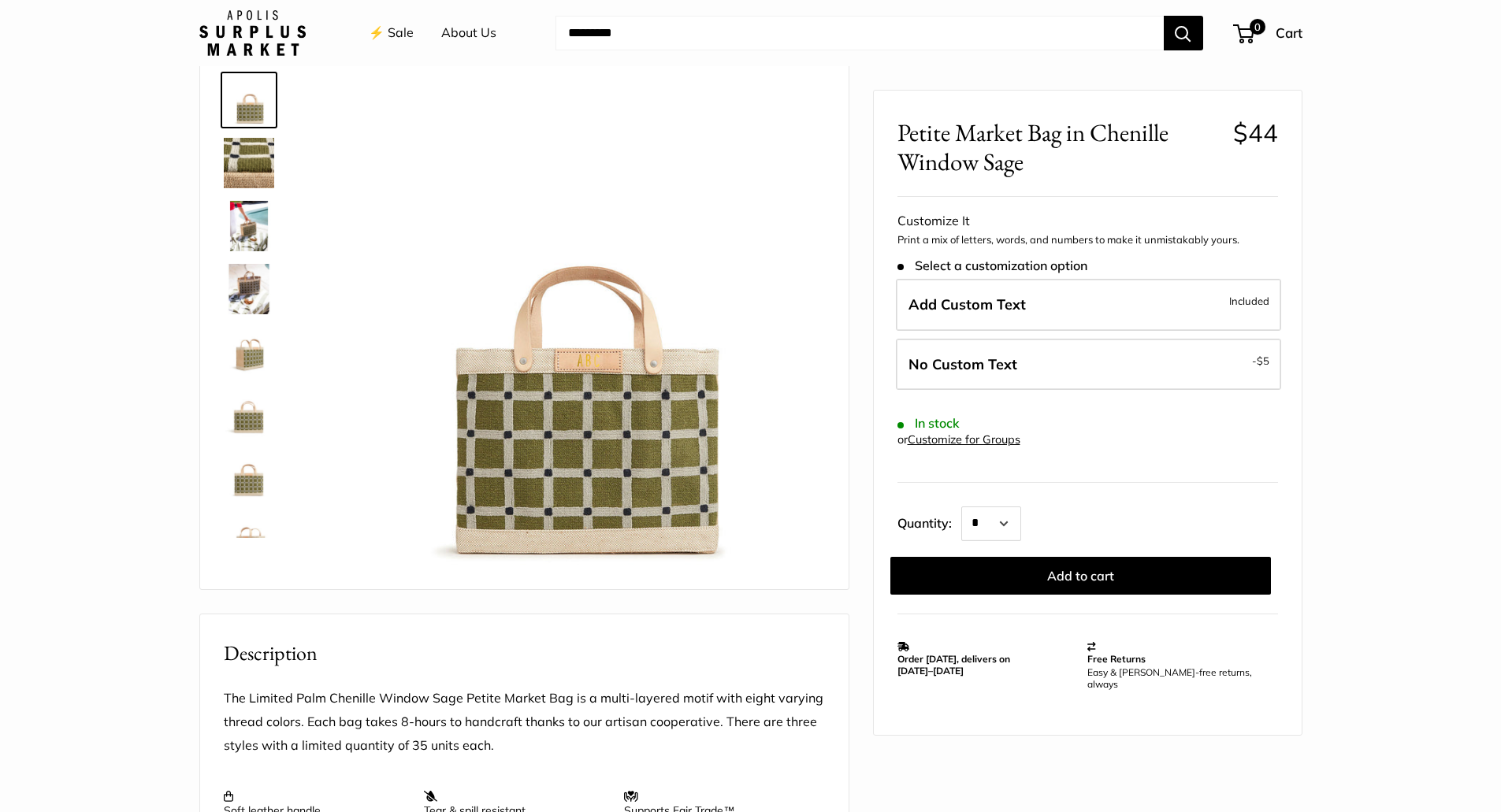
scroll to position [0, 0]
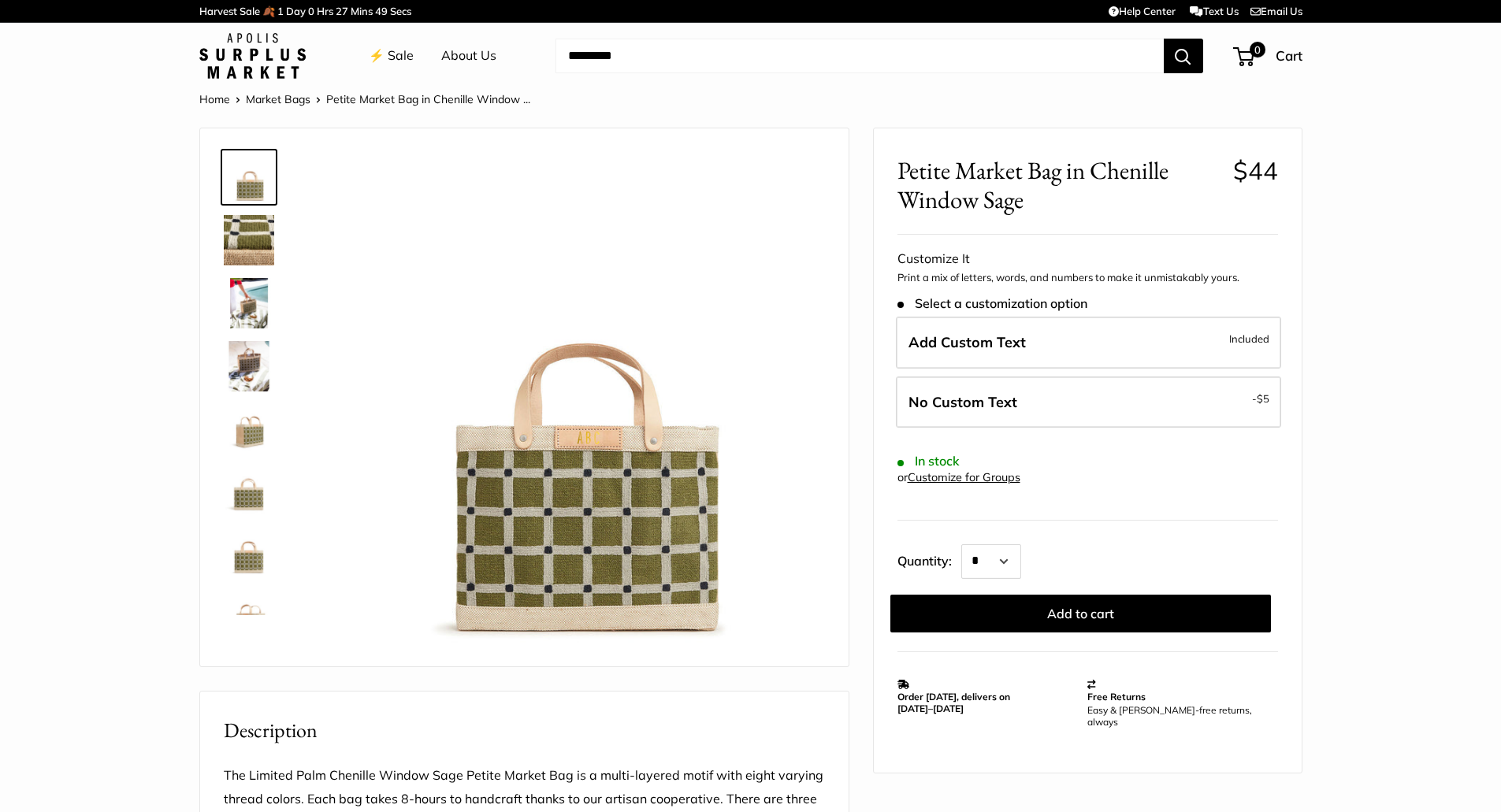
click at [258, 248] on img at bounding box center [249, 240] width 50 height 50
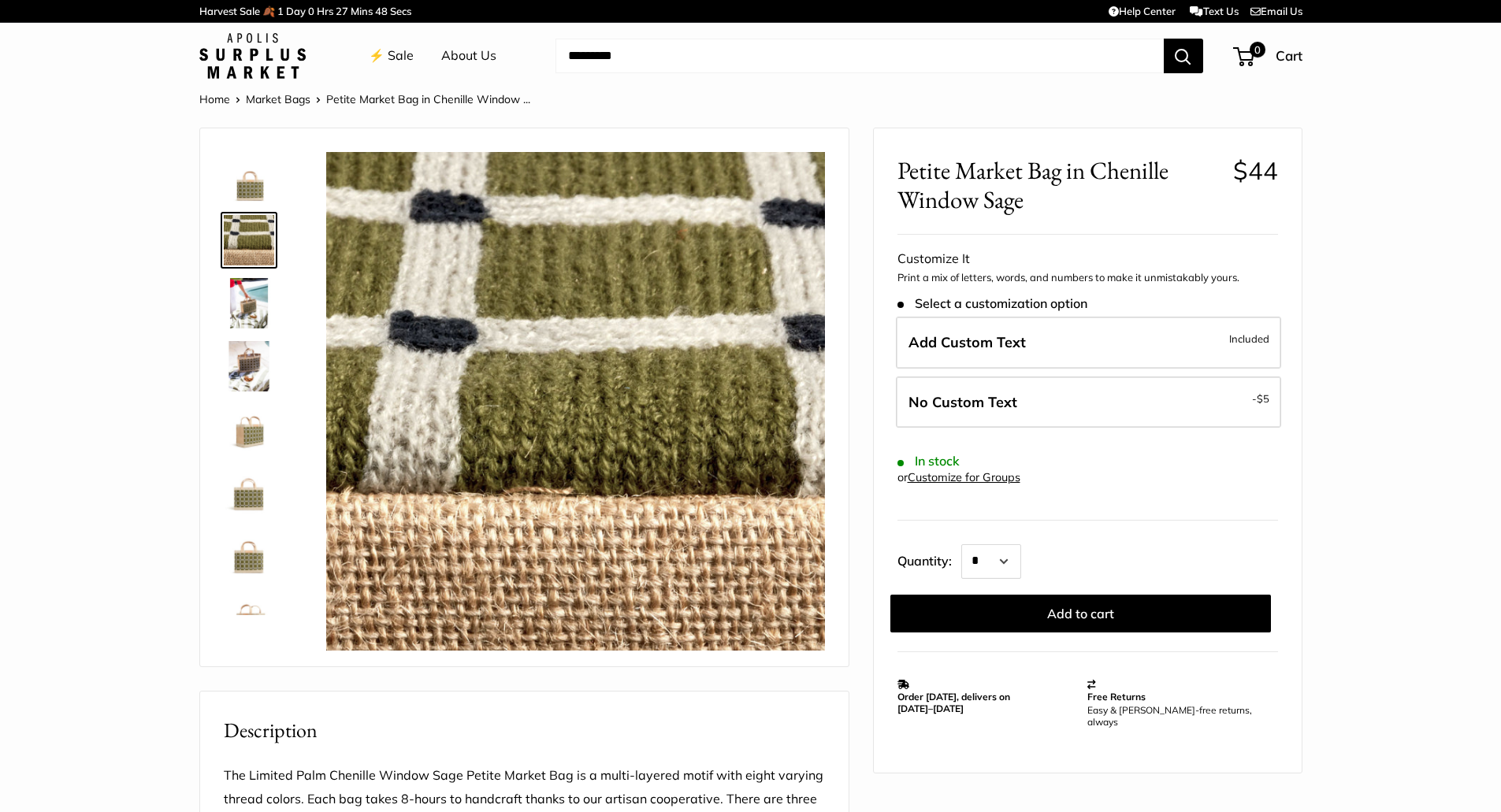
click at [245, 303] on img at bounding box center [249, 303] width 50 height 50
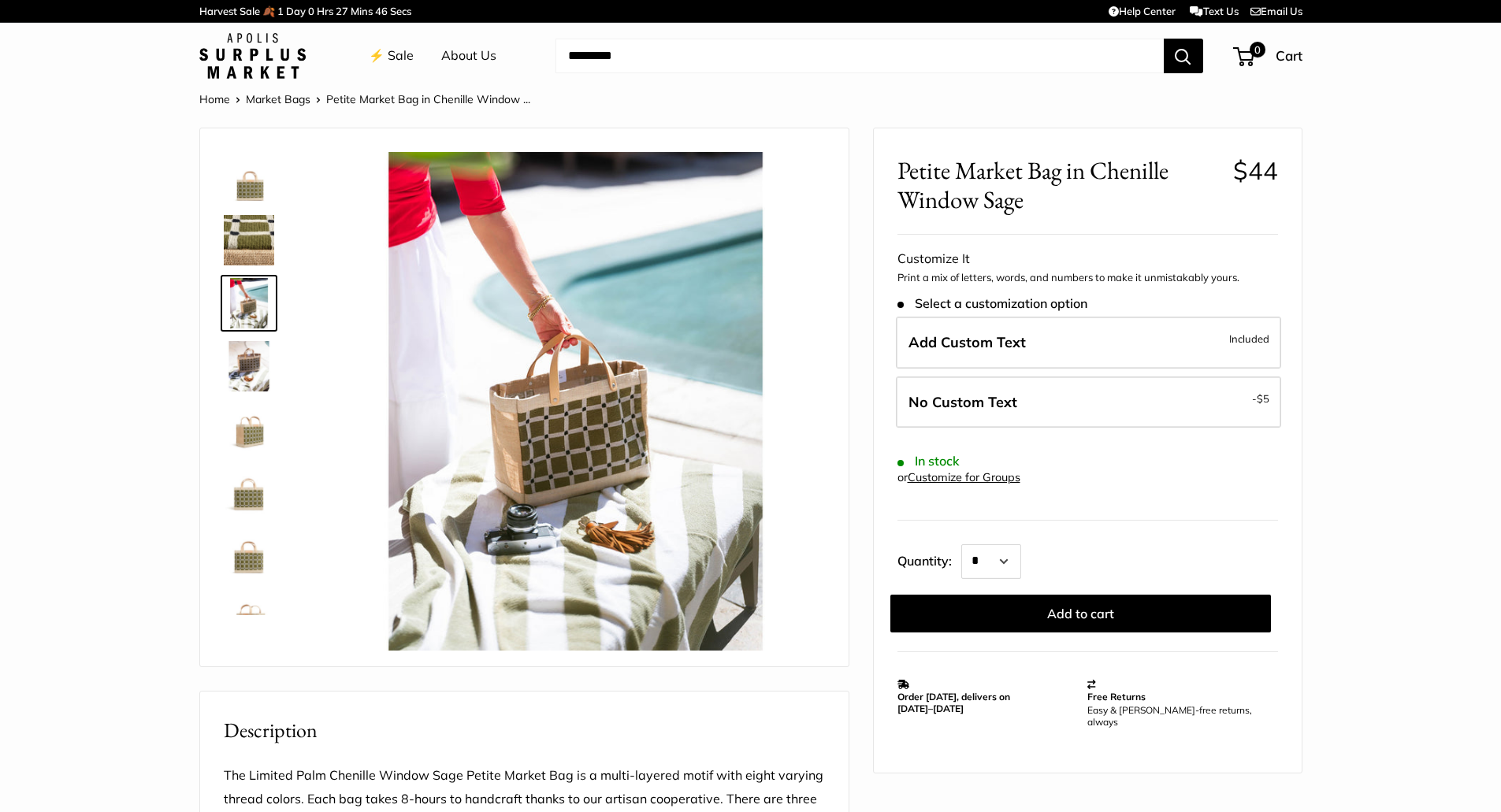
click at [244, 355] on img at bounding box center [249, 366] width 50 height 50
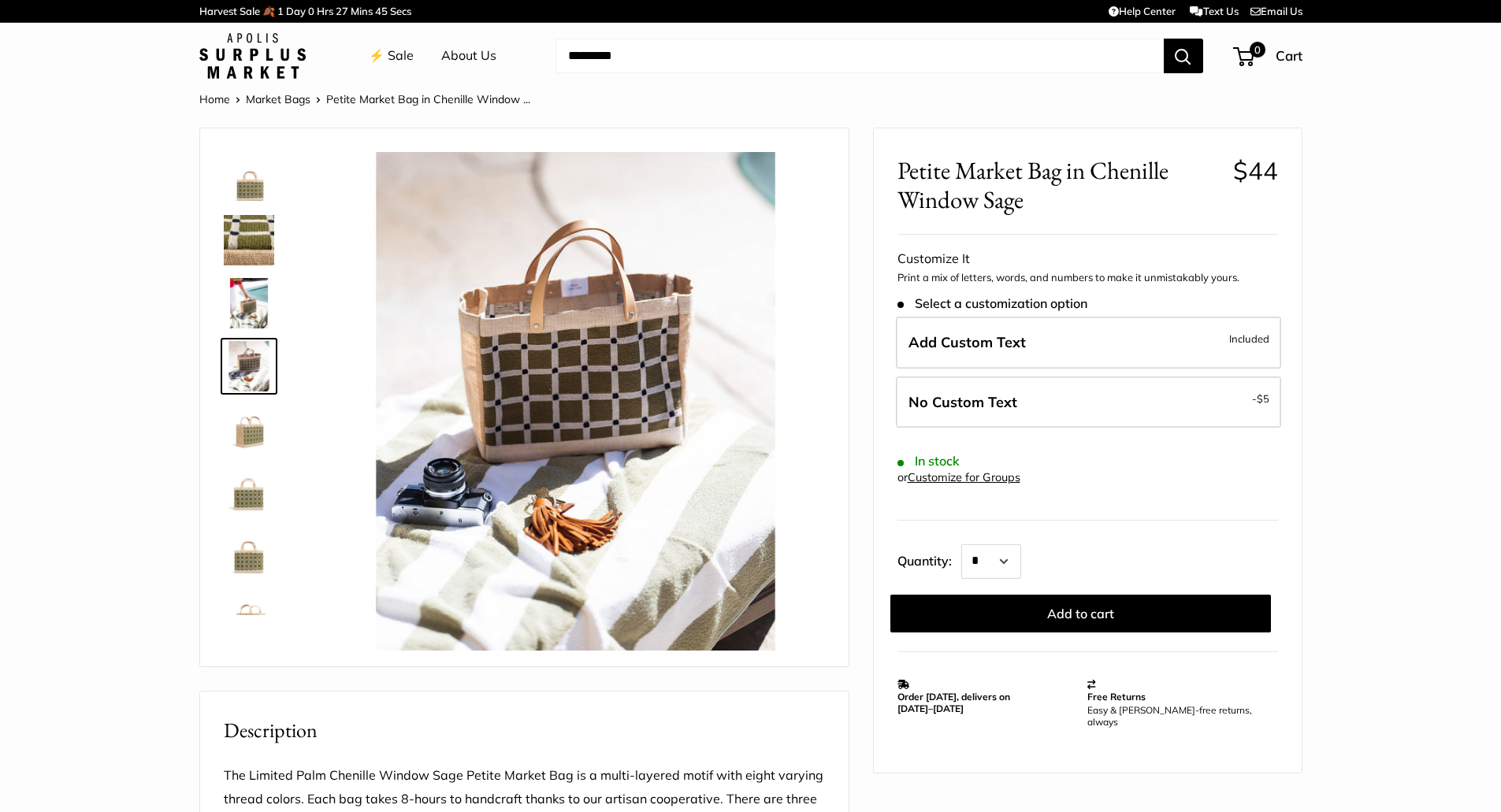
click at [248, 439] on img at bounding box center [249, 429] width 50 height 50
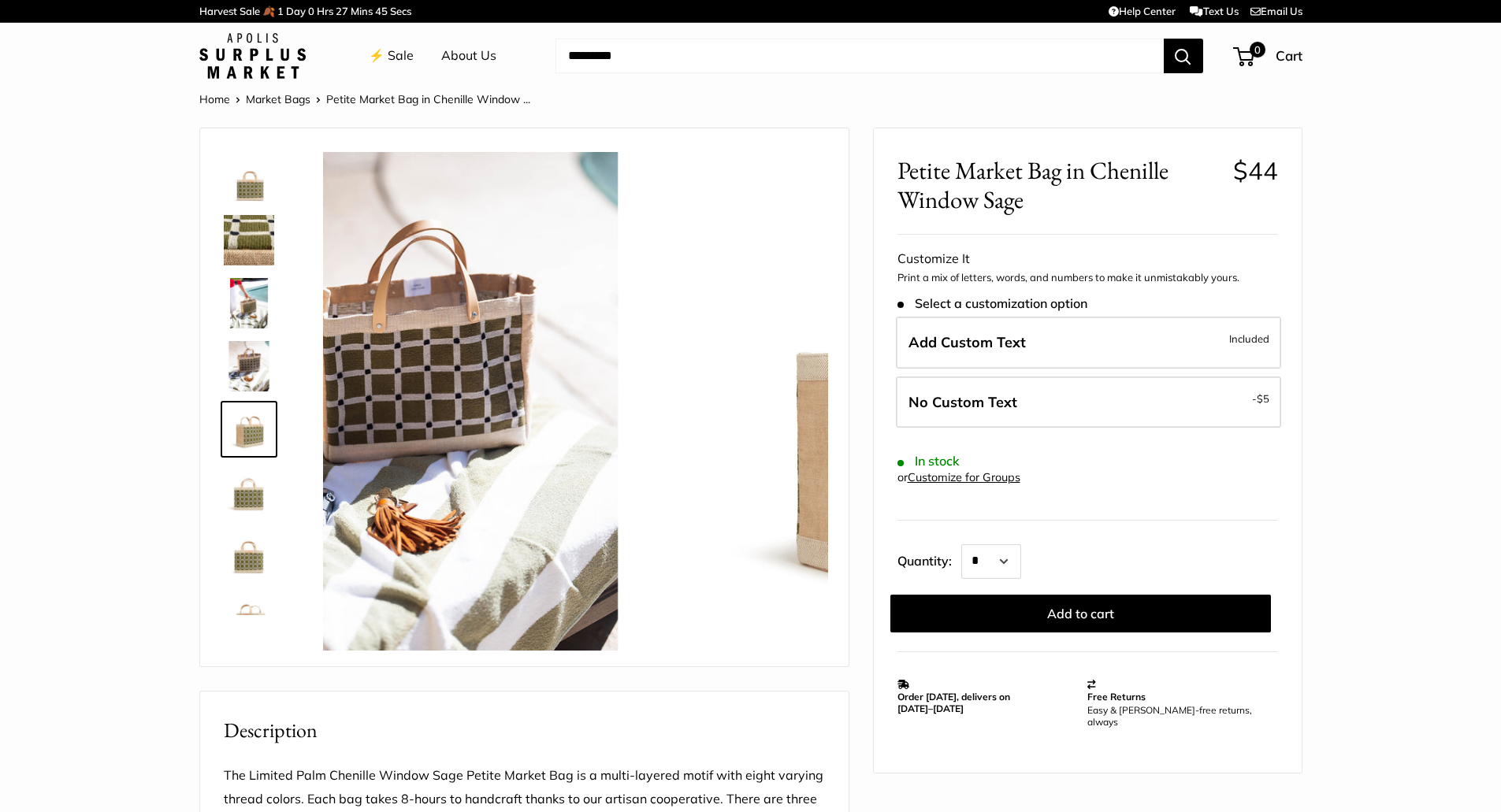
scroll to position [48, 0]
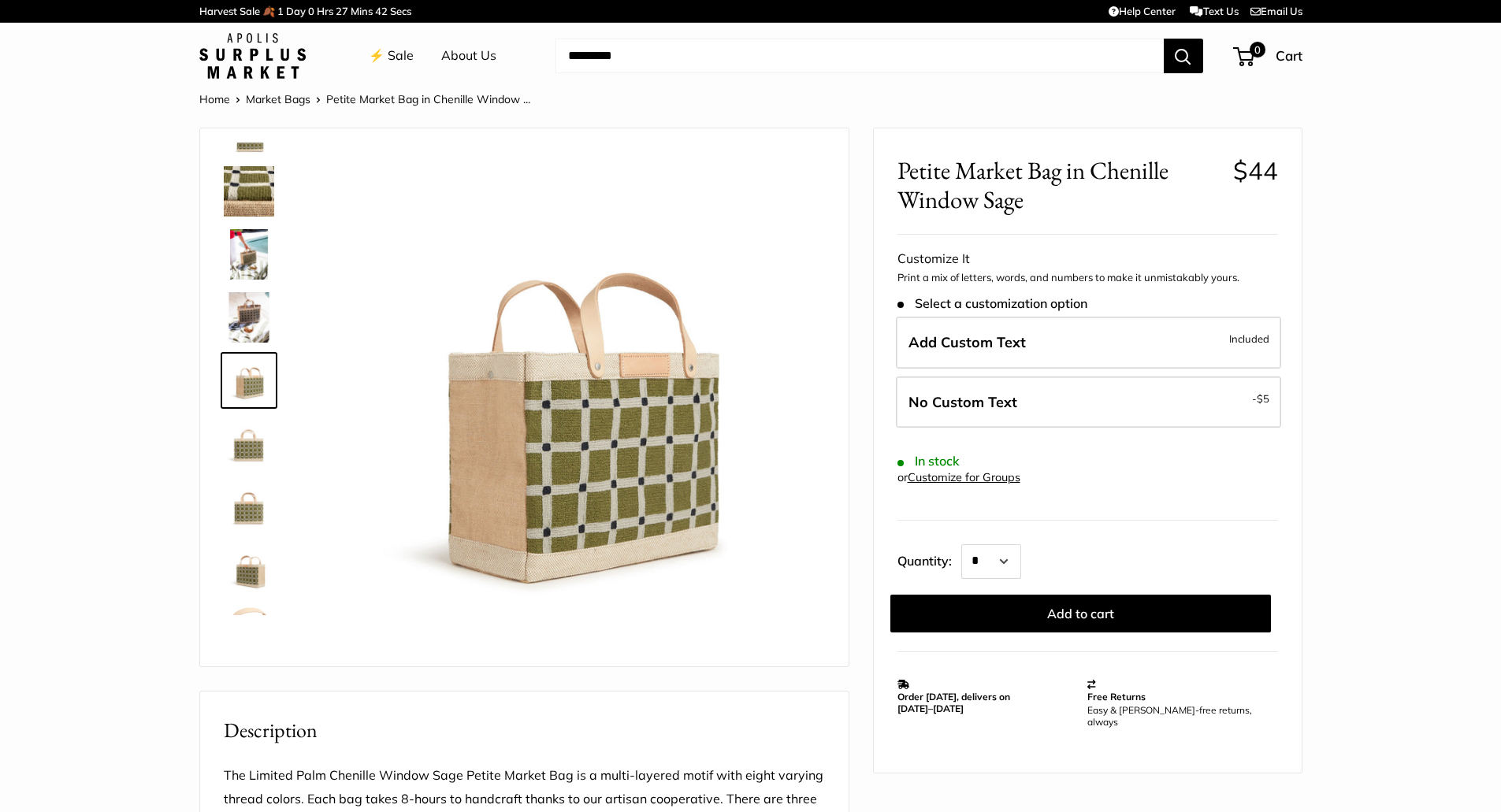
click at [248, 447] on img at bounding box center [249, 443] width 50 height 50
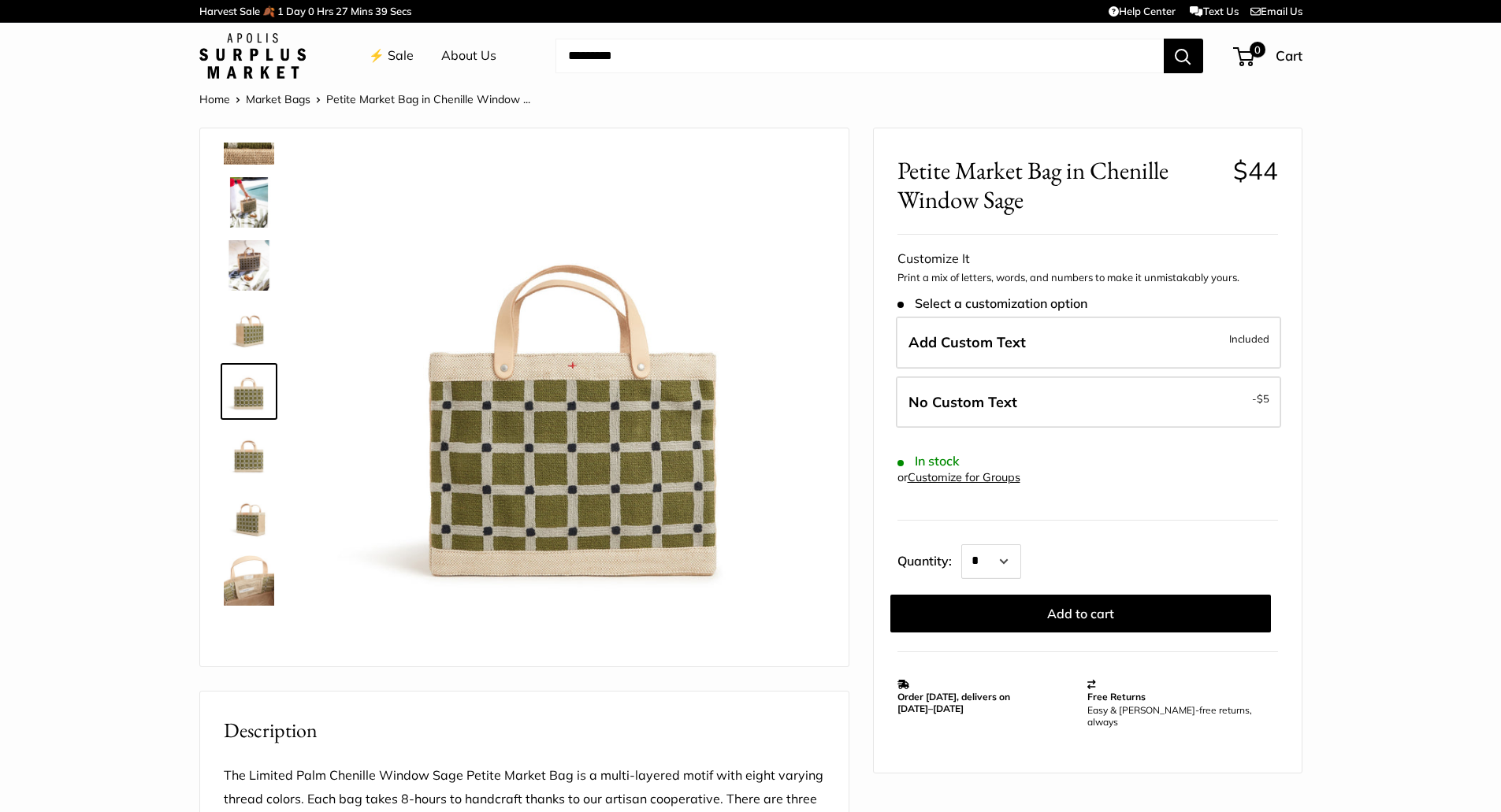
click at [258, 506] on img at bounding box center [249, 517] width 50 height 50
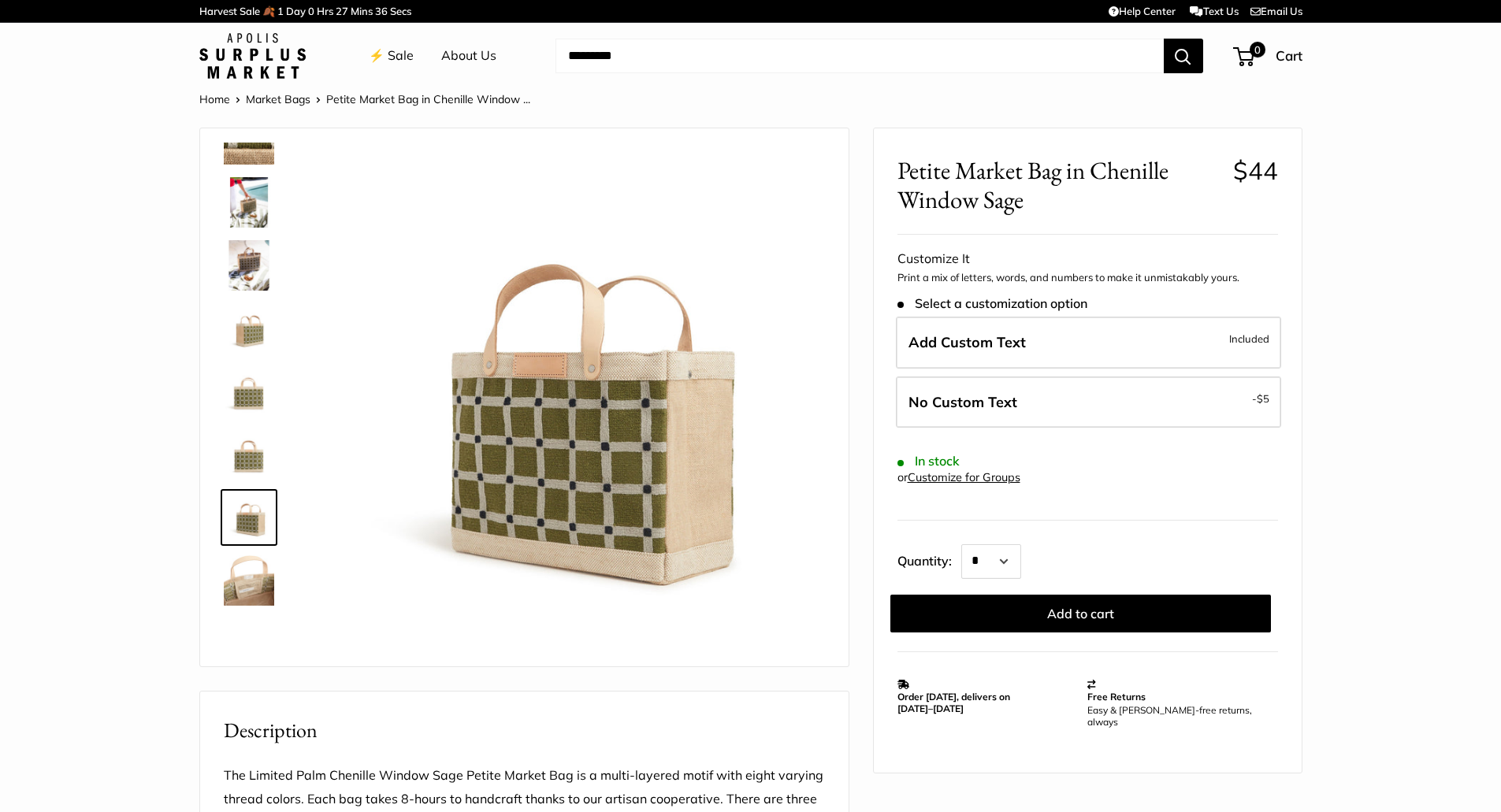
click at [248, 571] on img at bounding box center [249, 580] width 50 height 50
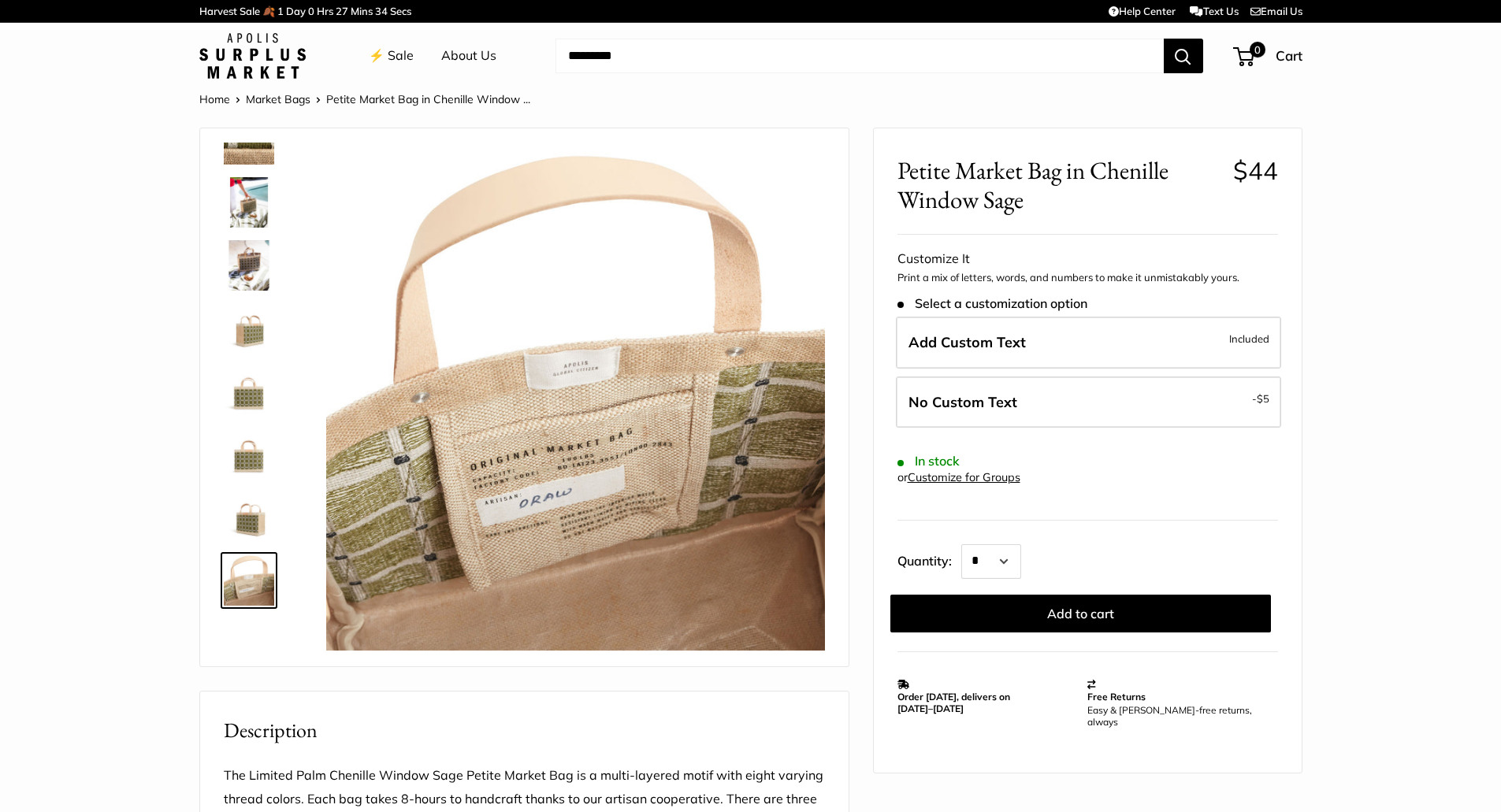
click at [257, 516] on img at bounding box center [249, 517] width 50 height 50
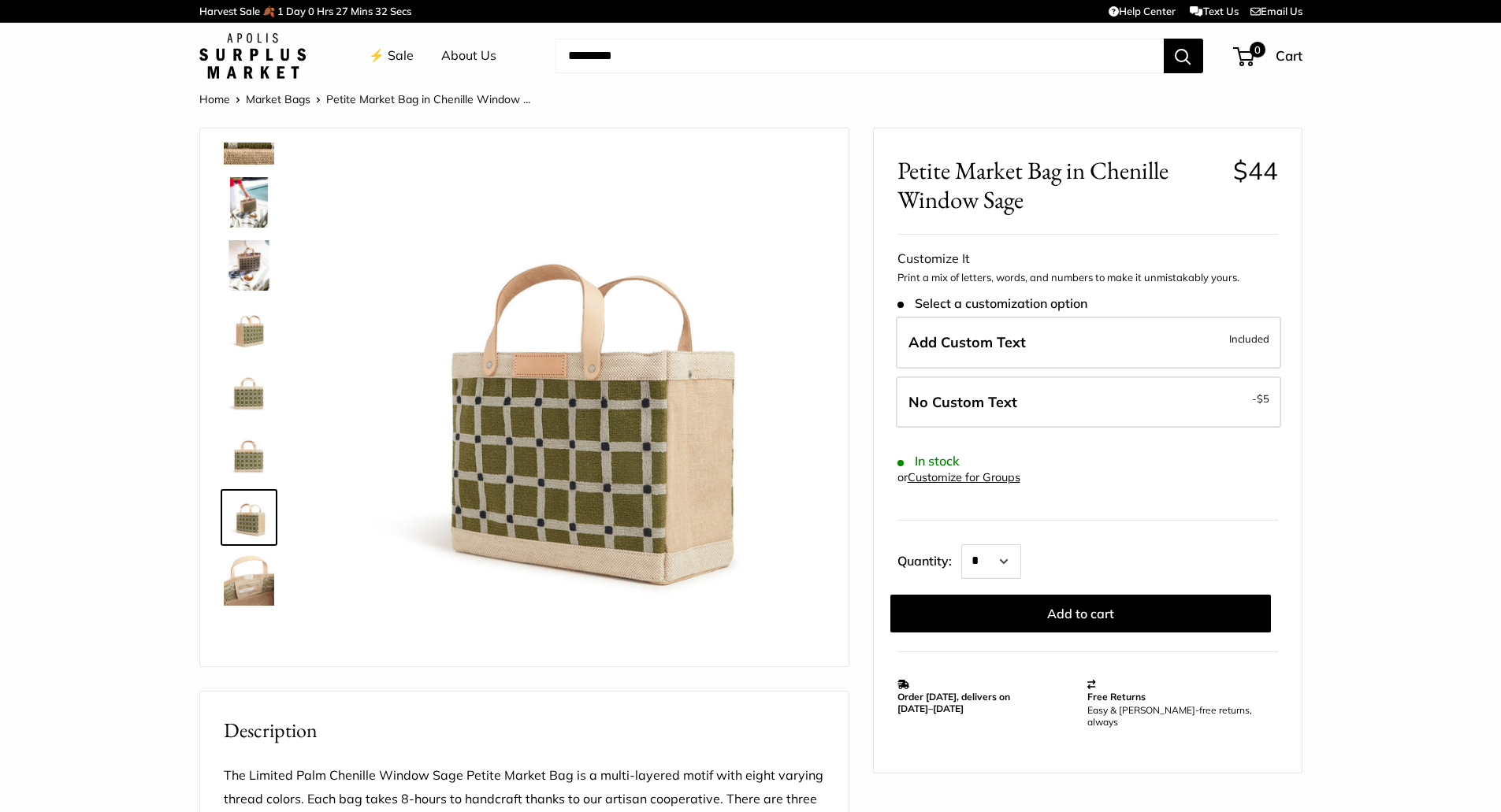
click at [255, 445] on img at bounding box center [249, 454] width 50 height 50
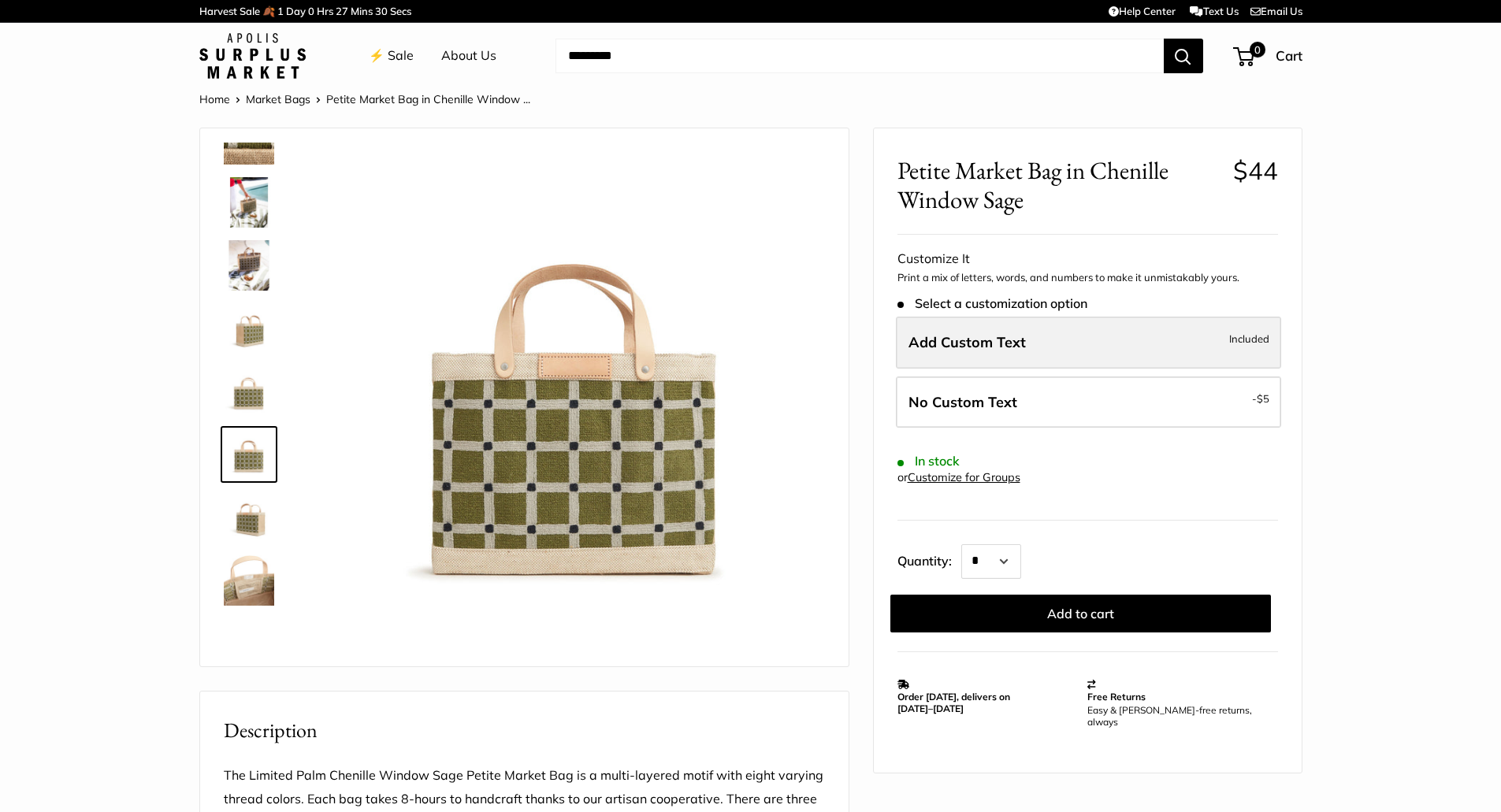
click at [1027, 354] on label "Add Custom Text Included" at bounding box center [1088, 342] width 385 height 52
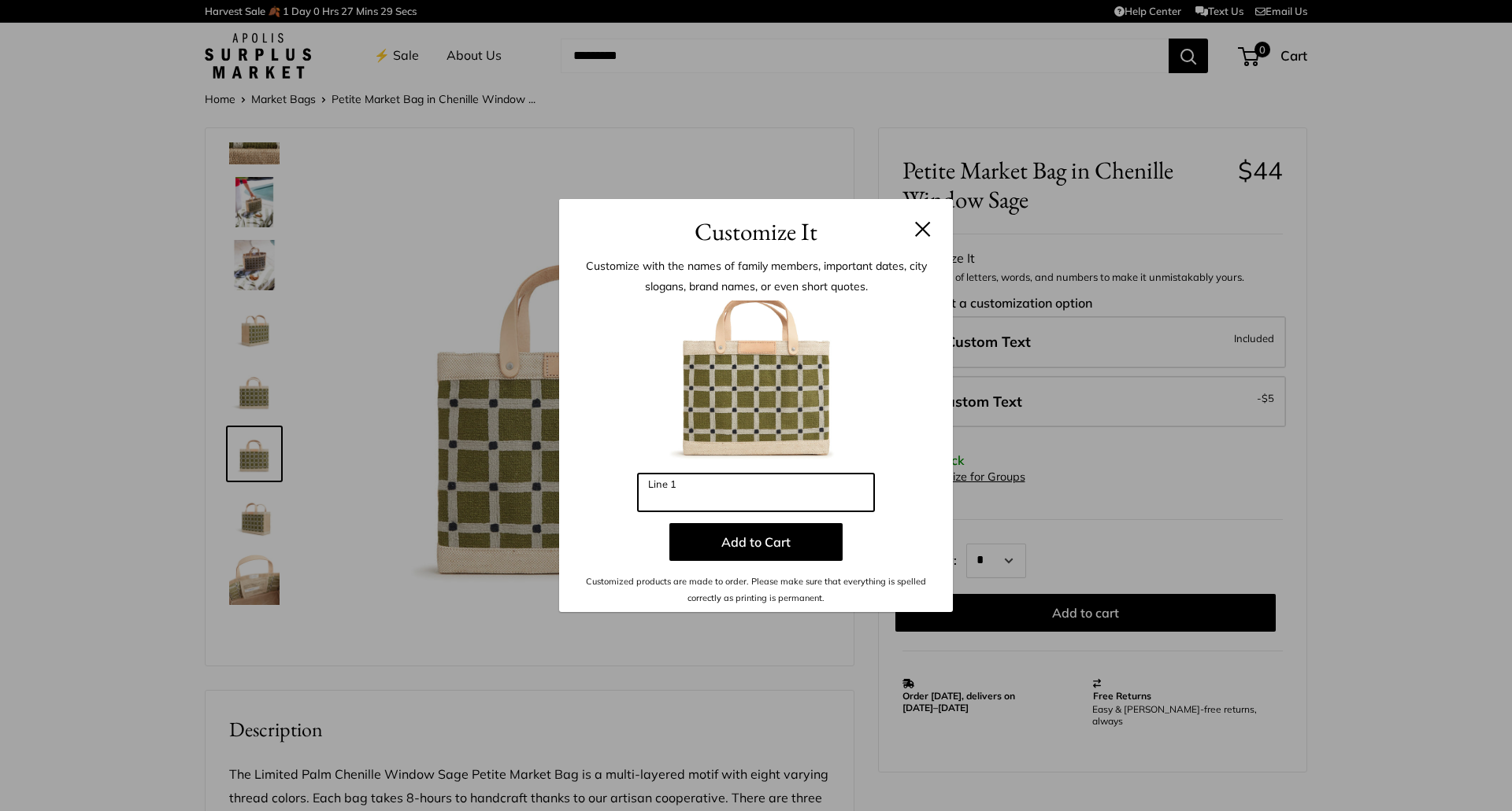
click at [774, 501] on input "Line 1" at bounding box center [756, 493] width 236 height 38
type input "***"
click at [934, 229] on header "Customize It" at bounding box center [756, 225] width 394 height 51
click at [929, 232] on button at bounding box center [922, 229] width 16 height 16
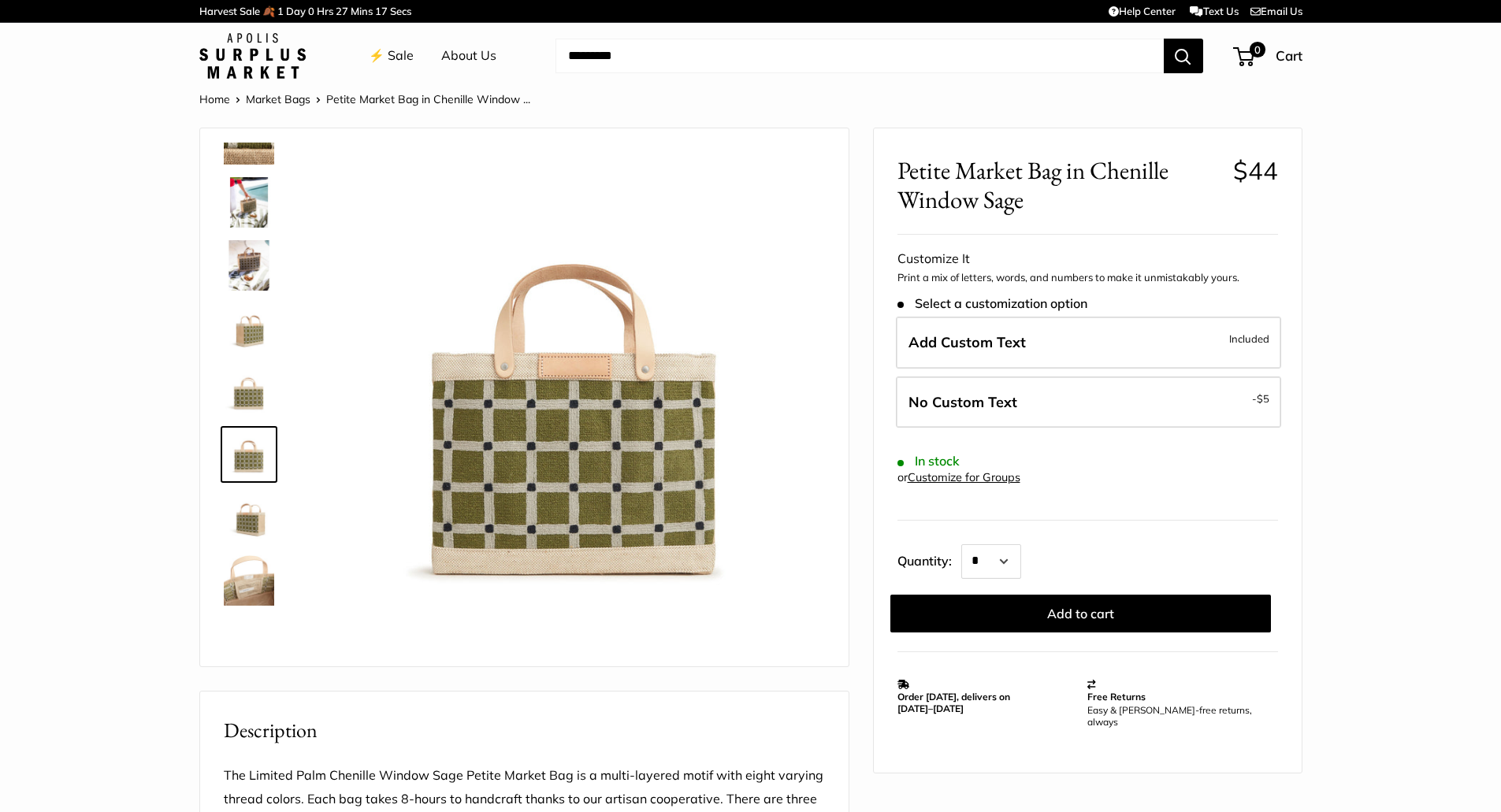
click at [257, 99] on link "Market Bags" at bounding box center [278, 99] width 65 height 14
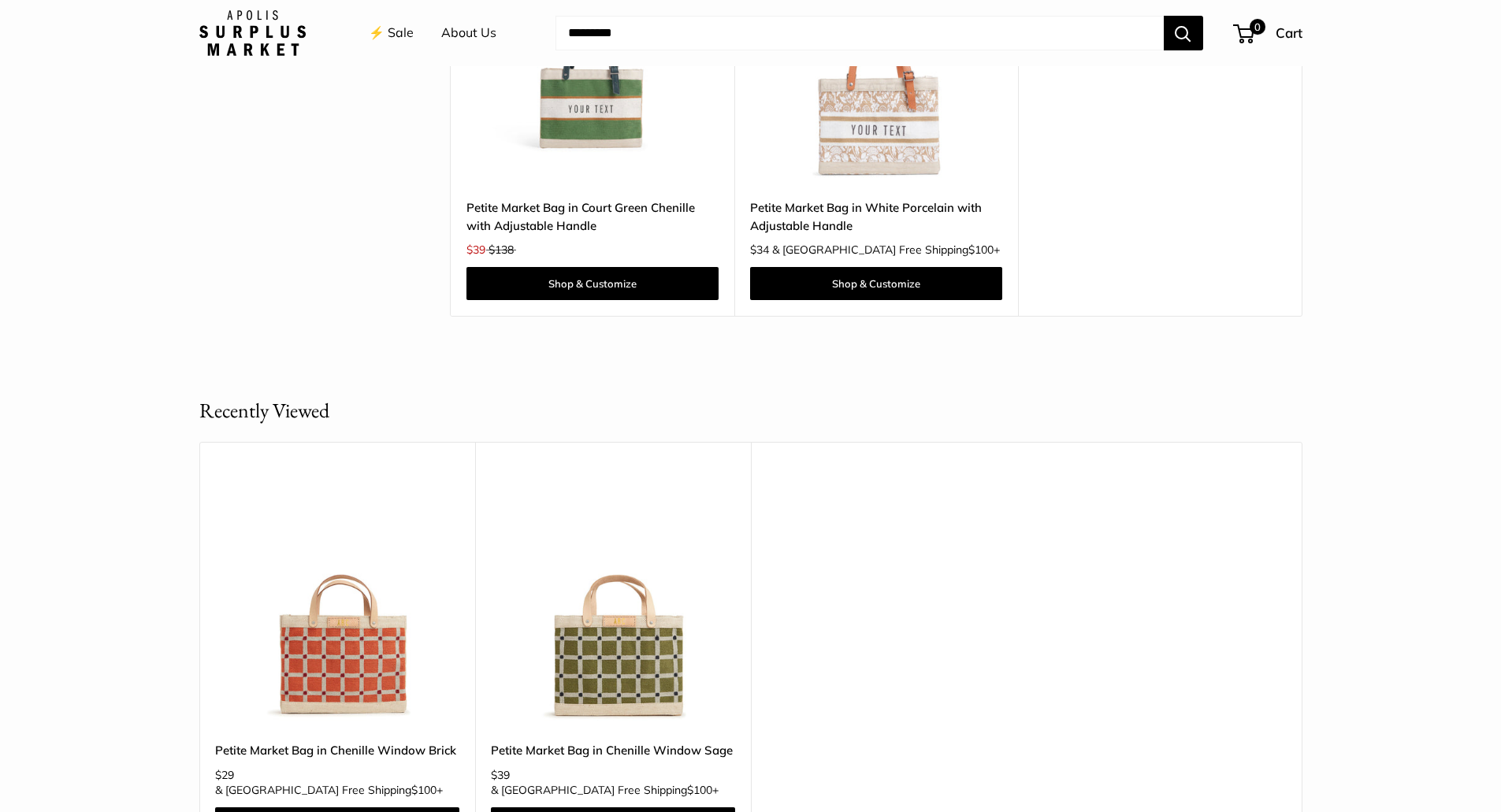
scroll to position [158, 0]
